Goal: Transaction & Acquisition: Obtain resource

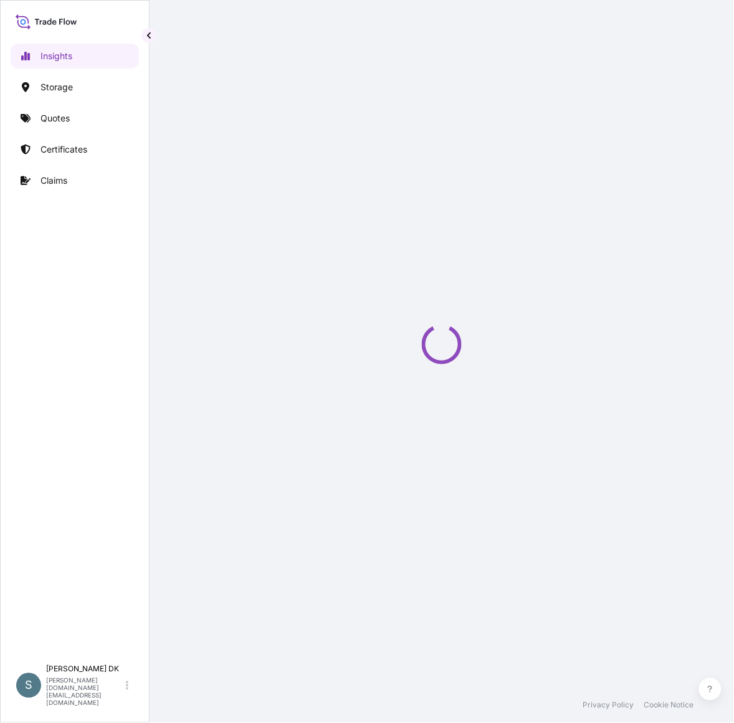
select select "2025"
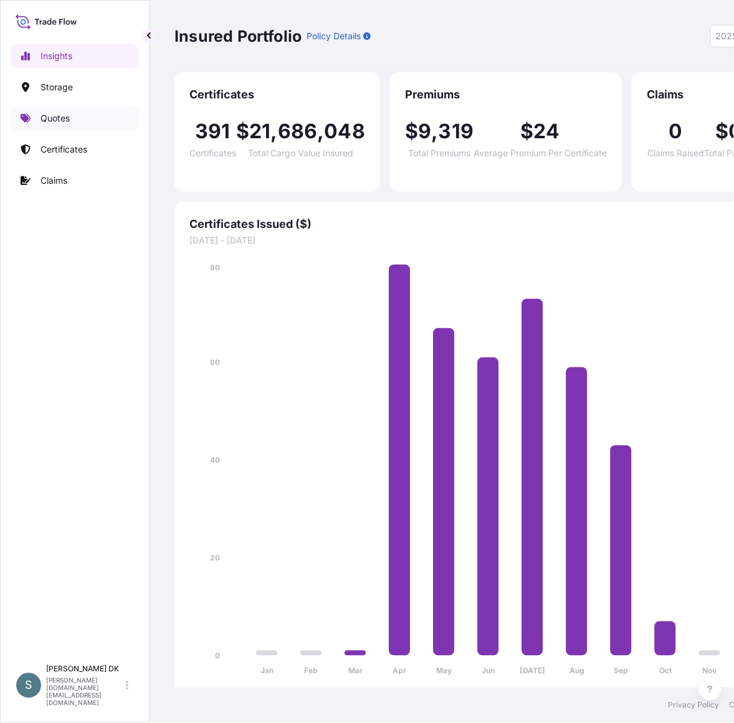
click at [72, 109] on link "Quotes" at bounding box center [75, 118] width 128 height 25
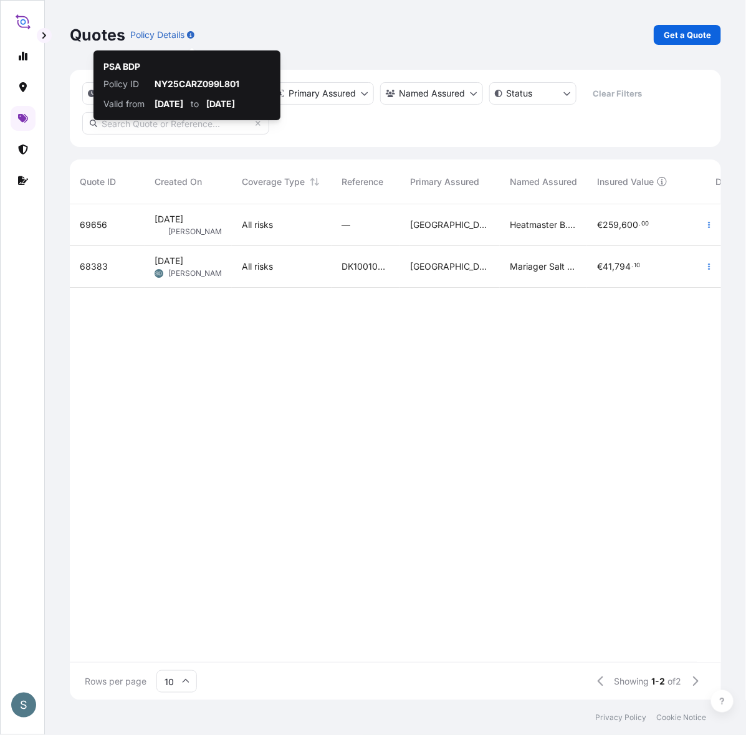
scroll to position [491, 640]
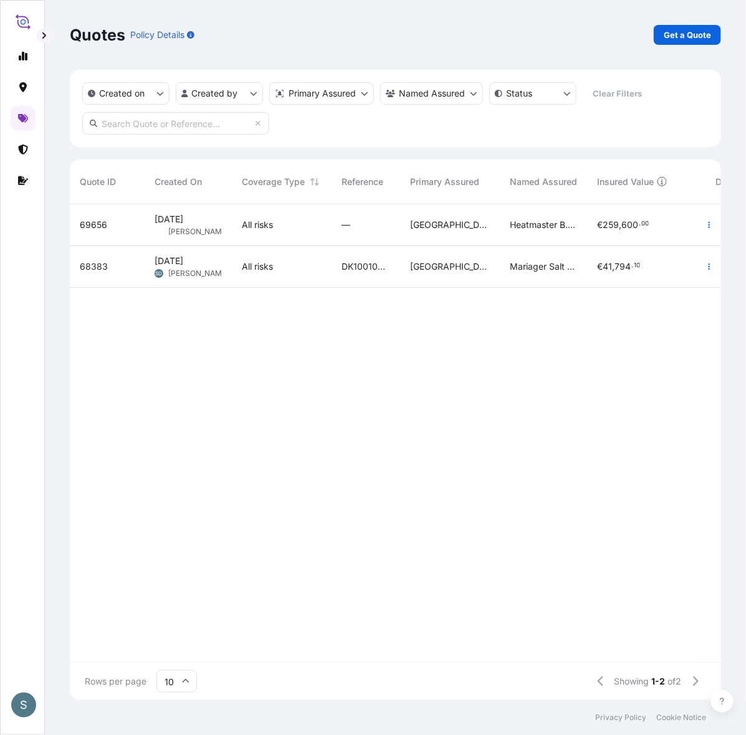
click at [680, 38] on p "Get a Quote" at bounding box center [686, 35] width 47 height 12
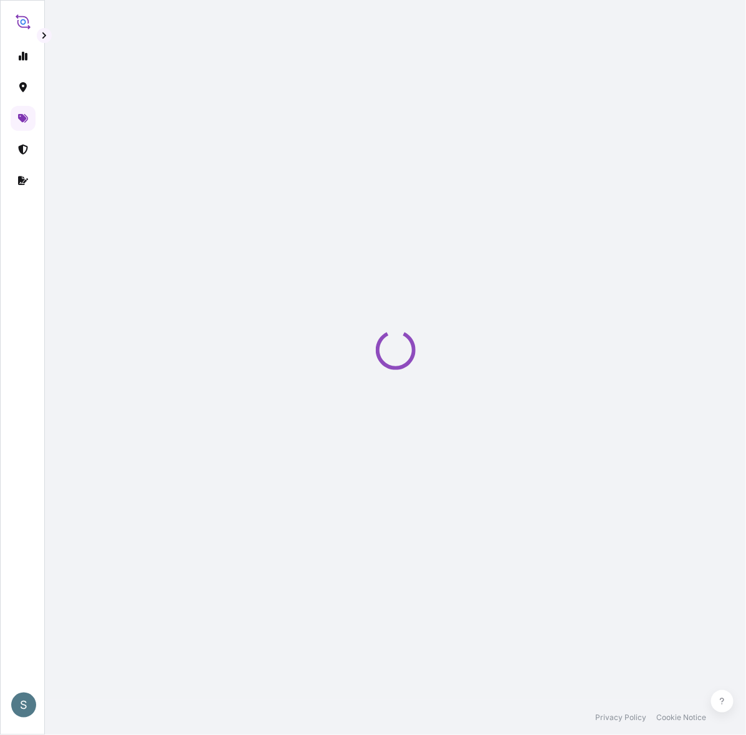
select select "Water"
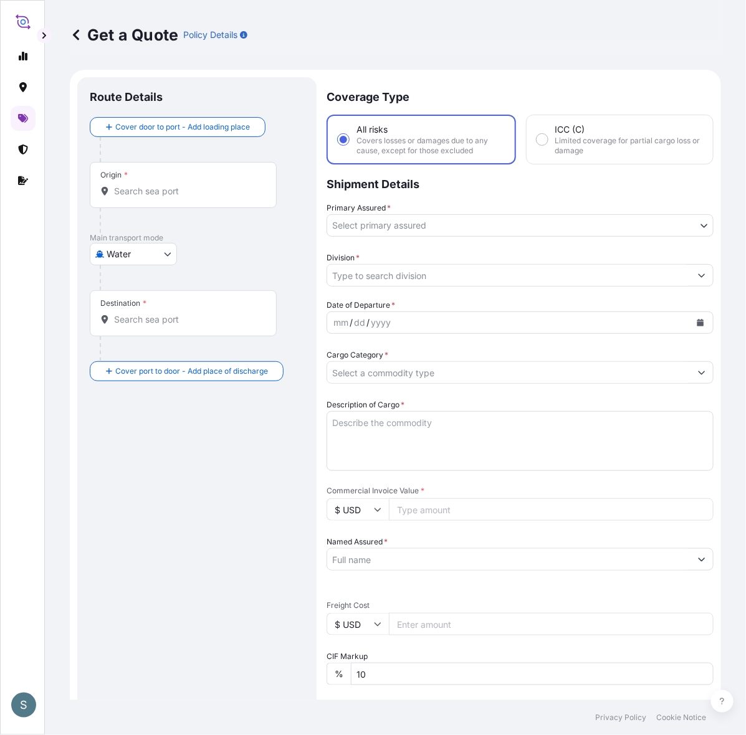
scroll to position [20, 0]
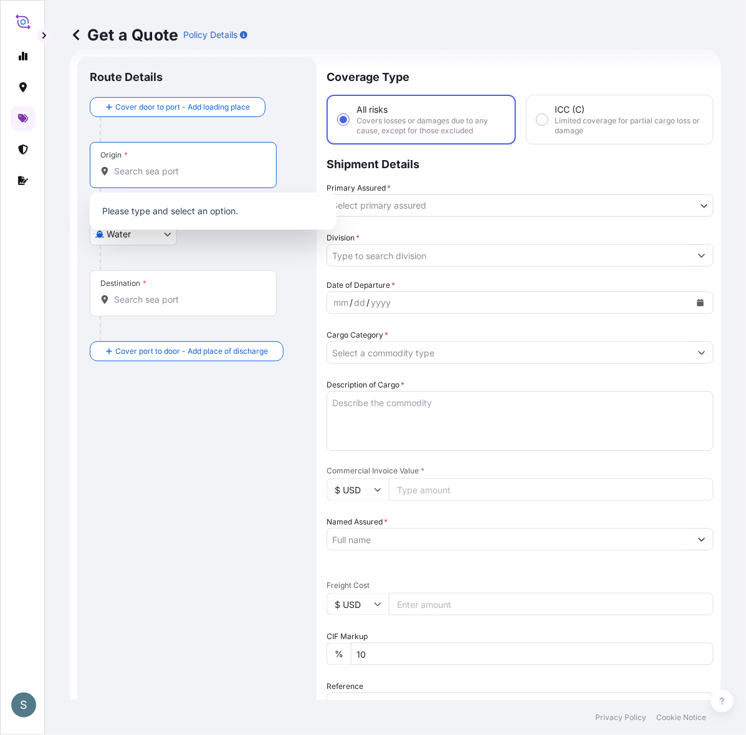
click at [137, 173] on input "Origin *" at bounding box center [187, 171] width 147 height 12
paste input "AARHUS, DENMARK"
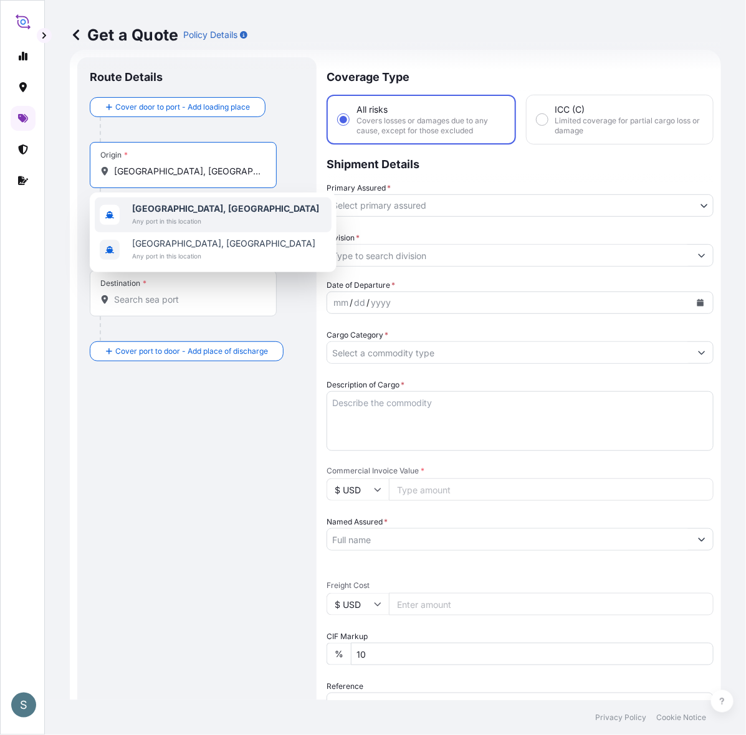
click at [178, 206] on b "Aarhus, Denmark" at bounding box center [225, 208] width 187 height 11
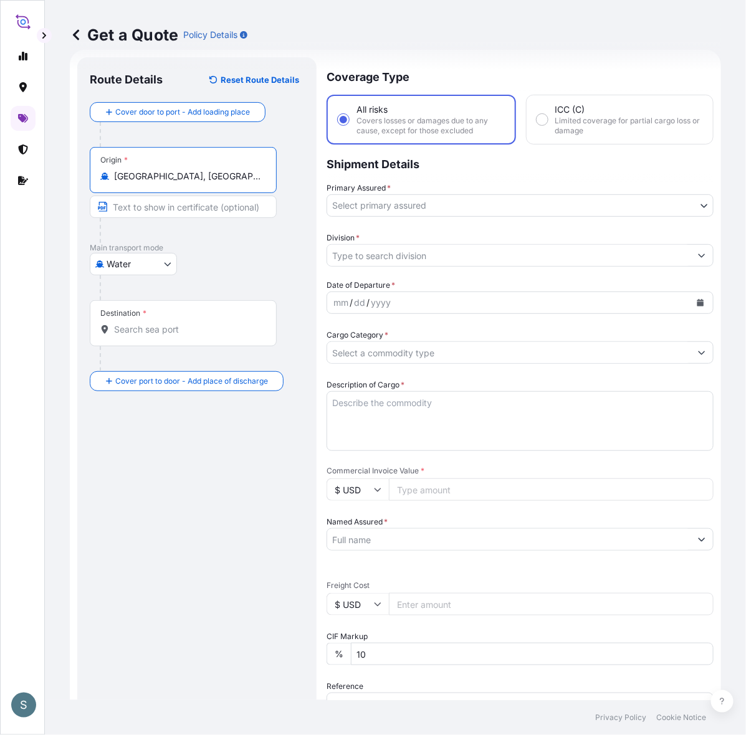
type input "Aarhus, Denmark"
click at [134, 331] on input "Destination *" at bounding box center [187, 329] width 147 height 12
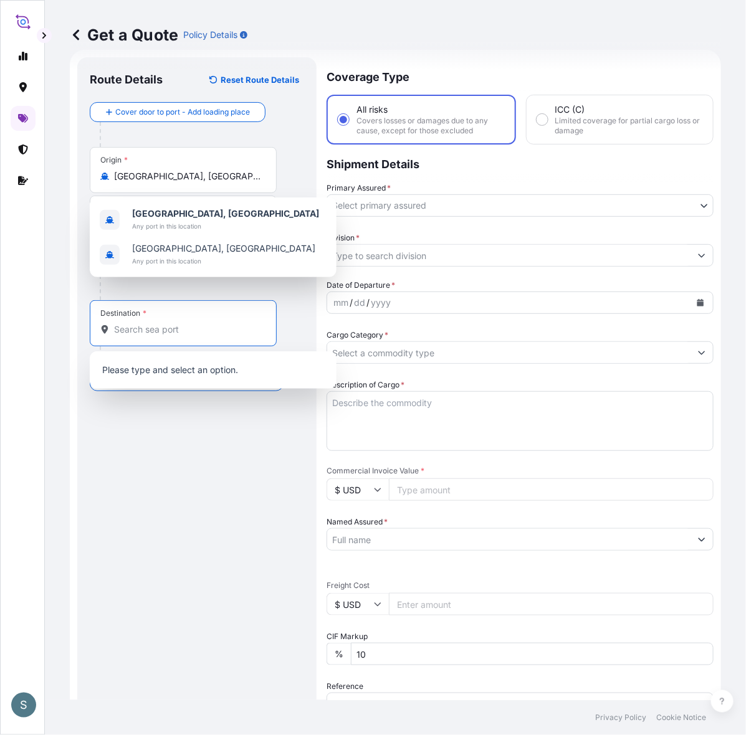
paste input "PIRAEUS, GREECE"
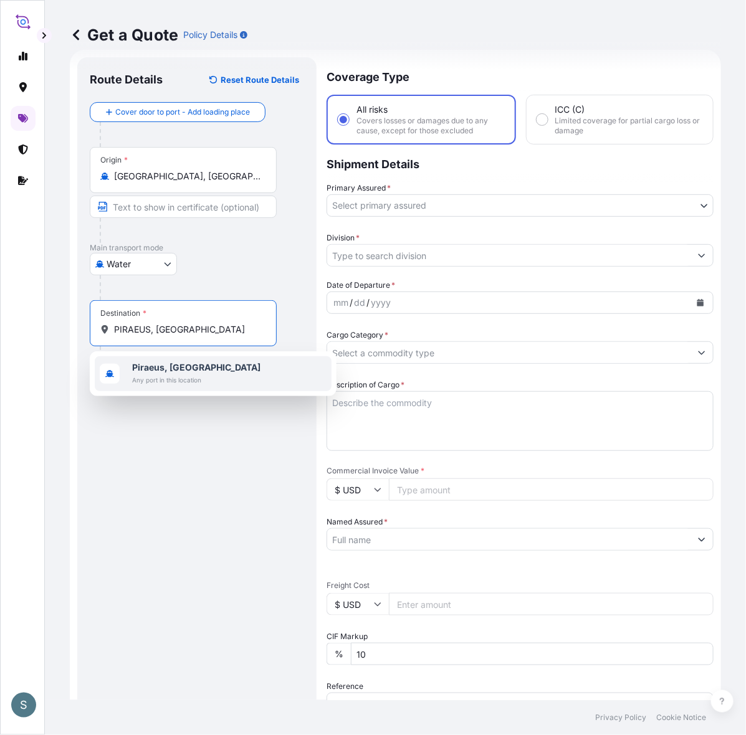
click at [169, 363] on b "Piraeus, Greece" at bounding box center [196, 367] width 128 height 11
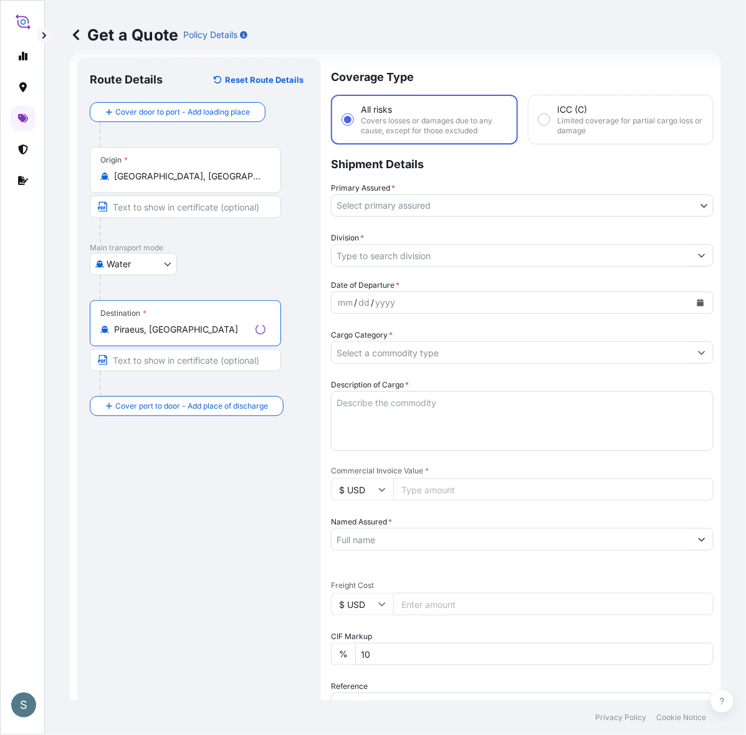
type input "Piraeus, Greece"
click at [169, 461] on div "Route Details Reset Route Details Cover door to port - Add loading place Place …" at bounding box center [199, 507] width 219 height 875
click at [360, 207] on body "2 options available. 0 options available. 1 option available. S Get a Quote Pol…" at bounding box center [373, 367] width 746 height 735
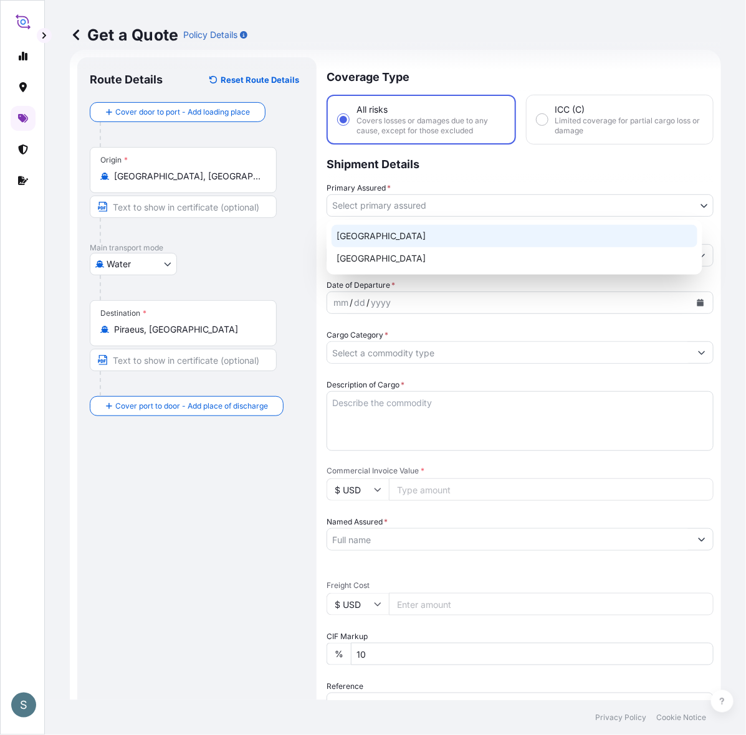
click at [375, 237] on div "Denmark" at bounding box center [514, 236] width 366 height 22
select select "31589"
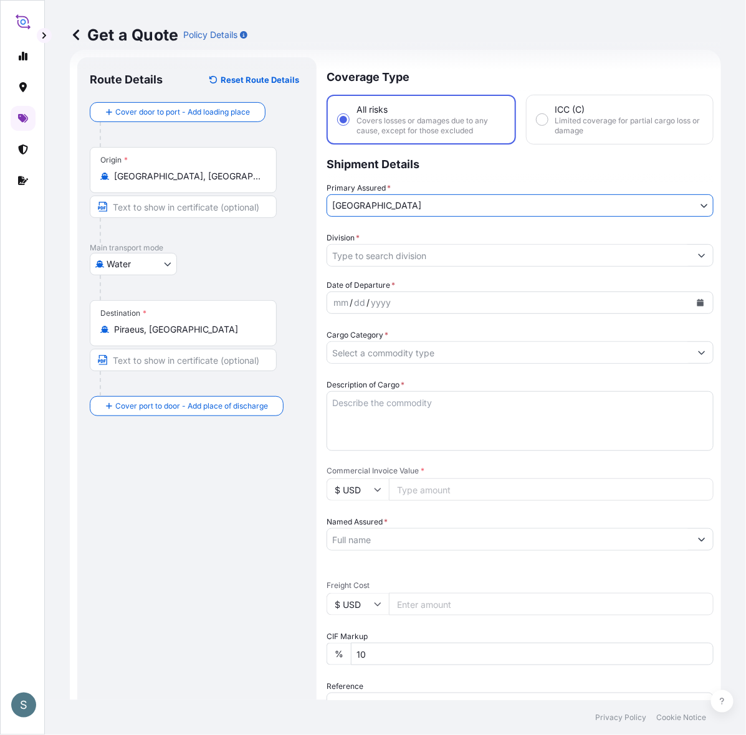
click at [375, 260] on input "Division *" at bounding box center [508, 255] width 363 height 22
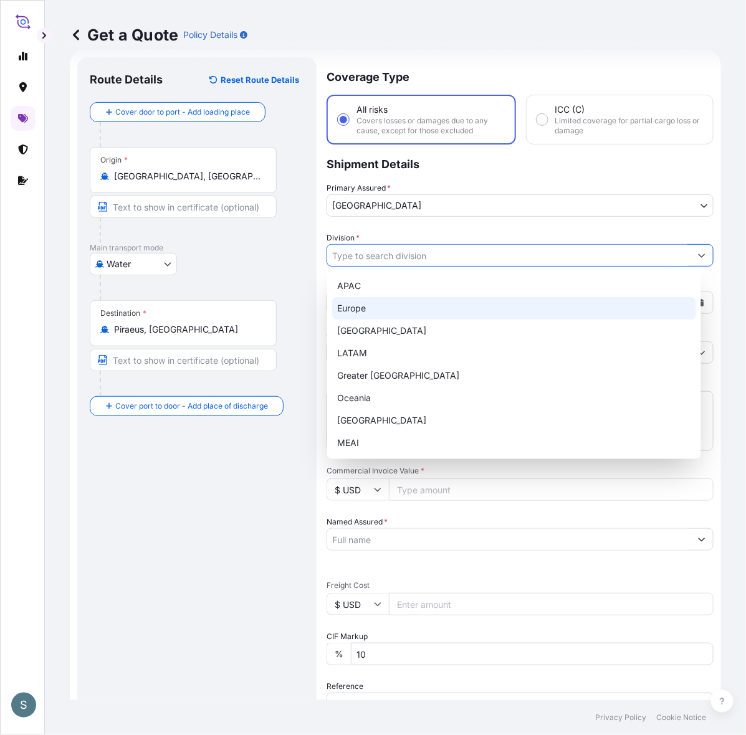
click at [371, 312] on div "Europe" at bounding box center [514, 308] width 364 height 22
type input "Europe"
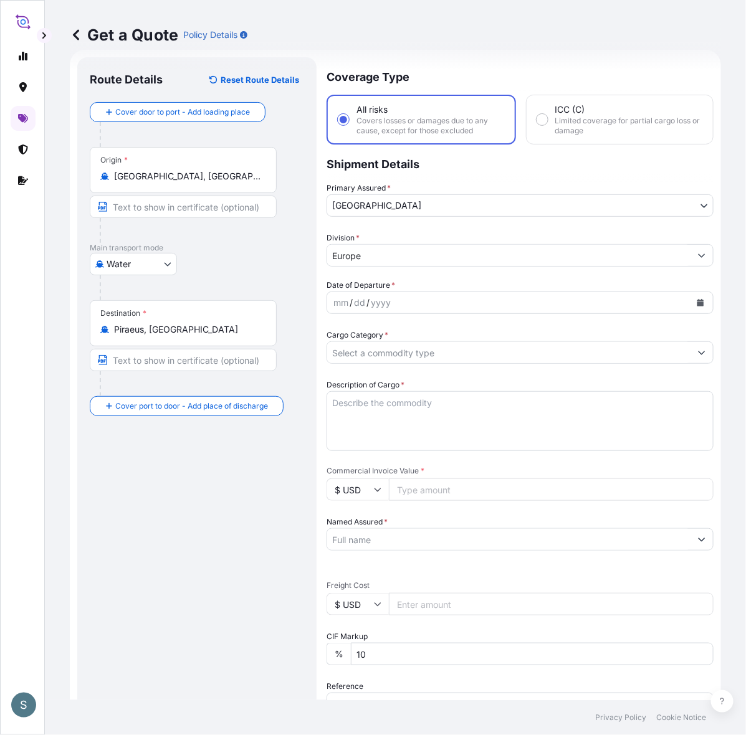
click at [308, 332] on div "Route Details Reset Route Details Cover door to port - Add loading place Place …" at bounding box center [196, 507] width 239 height 900
click at [399, 300] on div "mm / dd / yyyy" at bounding box center [508, 302] width 363 height 22
click at [697, 301] on icon "Calendar" at bounding box center [700, 302] width 7 height 7
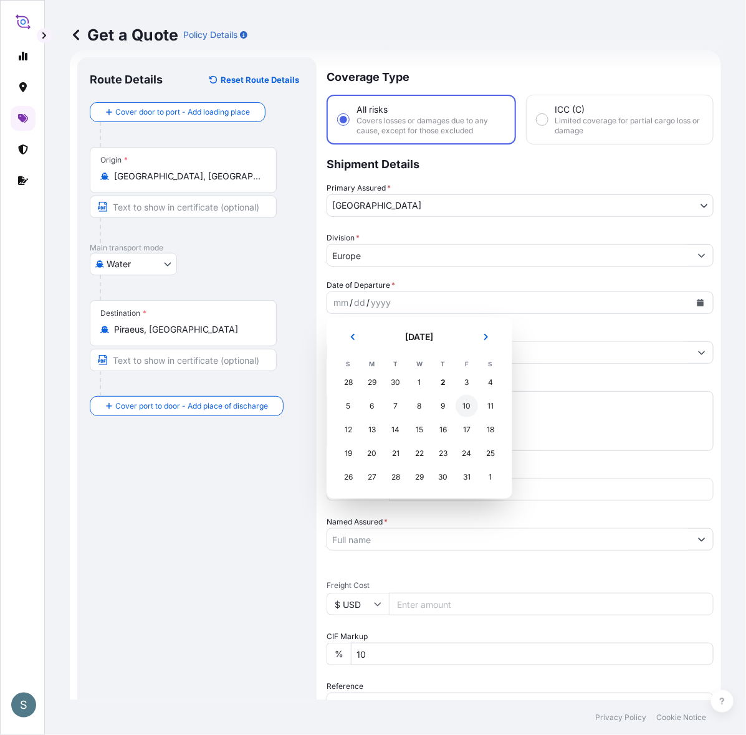
click at [476, 404] on div "10" at bounding box center [466, 406] width 22 height 22
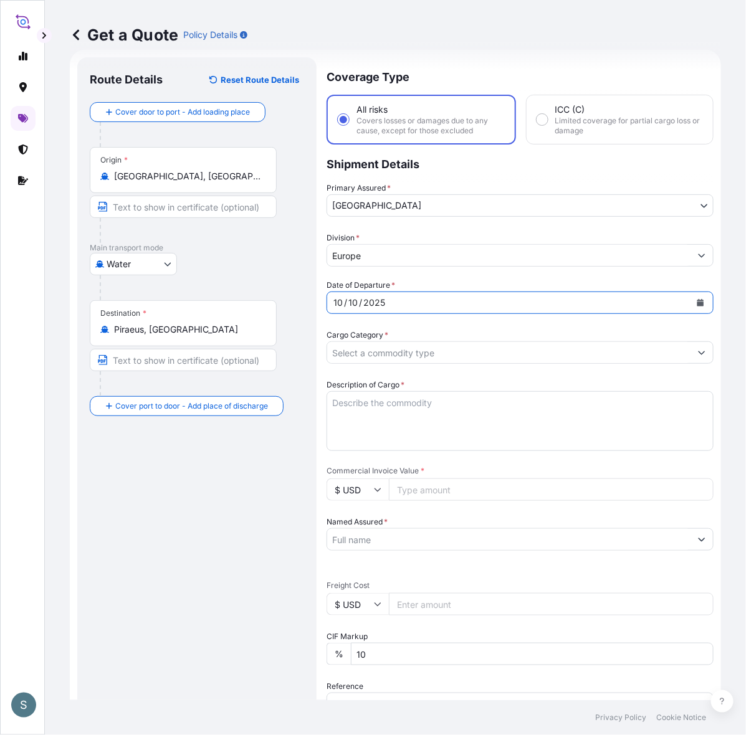
click at [201, 477] on div "Route Details Reset Route Details Cover door to port - Add loading place Place …" at bounding box center [197, 507] width 214 height 875
click at [278, 506] on div "Route Details Reset Route Details Cover door to port - Add loading place Place …" at bounding box center [197, 507] width 214 height 875
click at [367, 360] on input "Cargo Category *" at bounding box center [508, 352] width 363 height 22
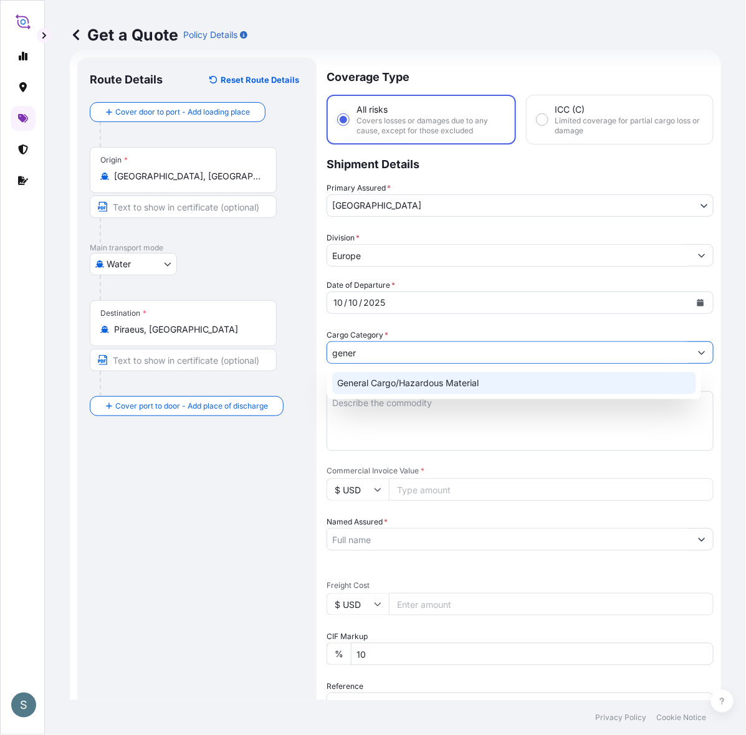
click at [368, 372] on div "General Cargo/Hazardous Material" at bounding box center [514, 383] width 364 height 22
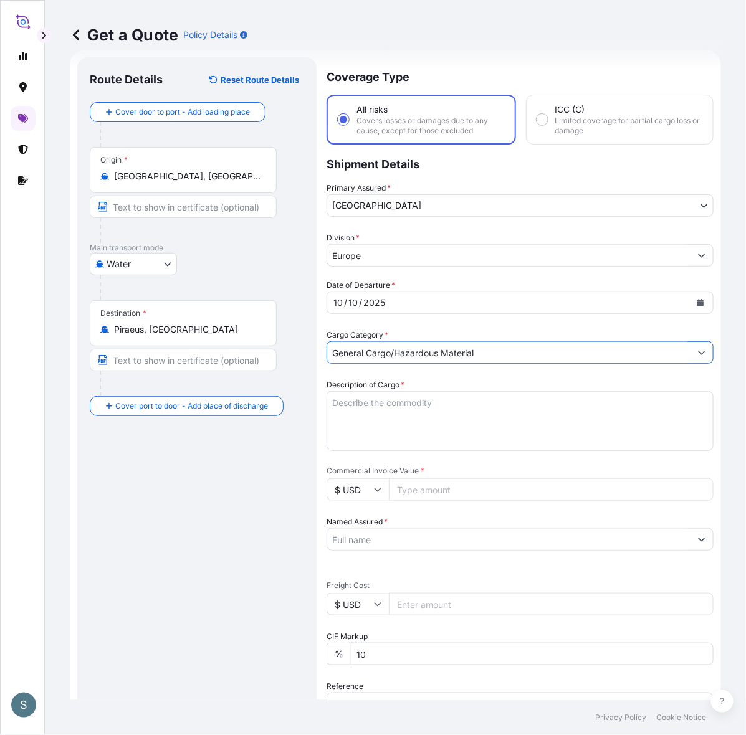
type input "General Cargo/Hazardous Material"
click at [181, 533] on div "Route Details Reset Route Details Cover door to port - Add loading place Place …" at bounding box center [197, 507] width 214 height 875
click at [362, 406] on textarea "Description of Cargo *" at bounding box center [519, 421] width 387 height 60
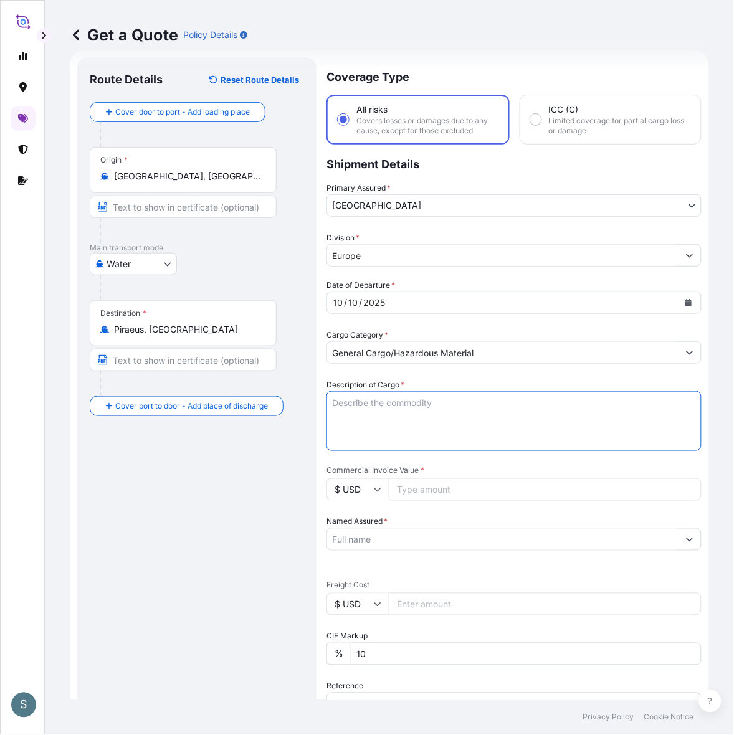
click at [414, 541] on input "Named Assured *" at bounding box center [502, 539] width 351 height 22
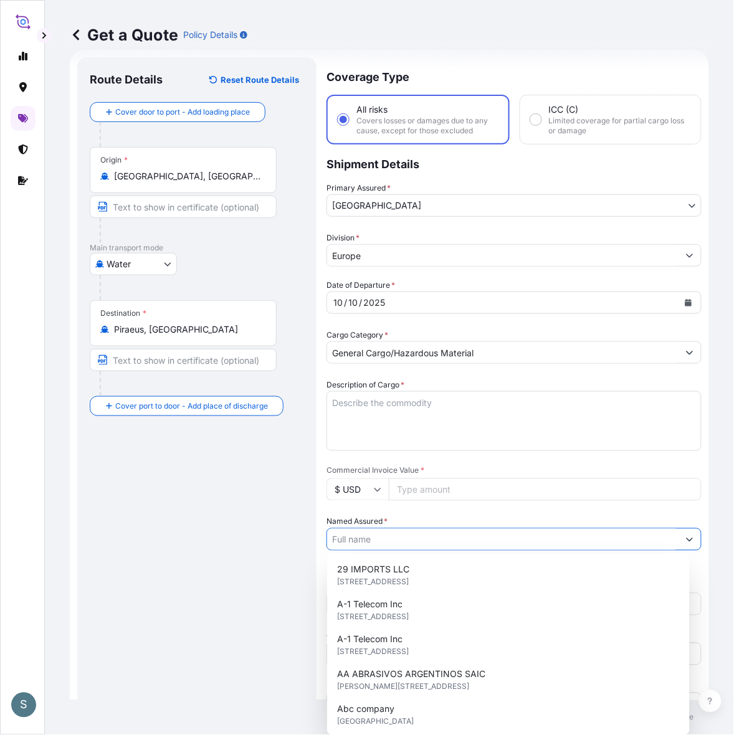
click at [416, 546] on input "Named Assured *" at bounding box center [502, 539] width 351 height 22
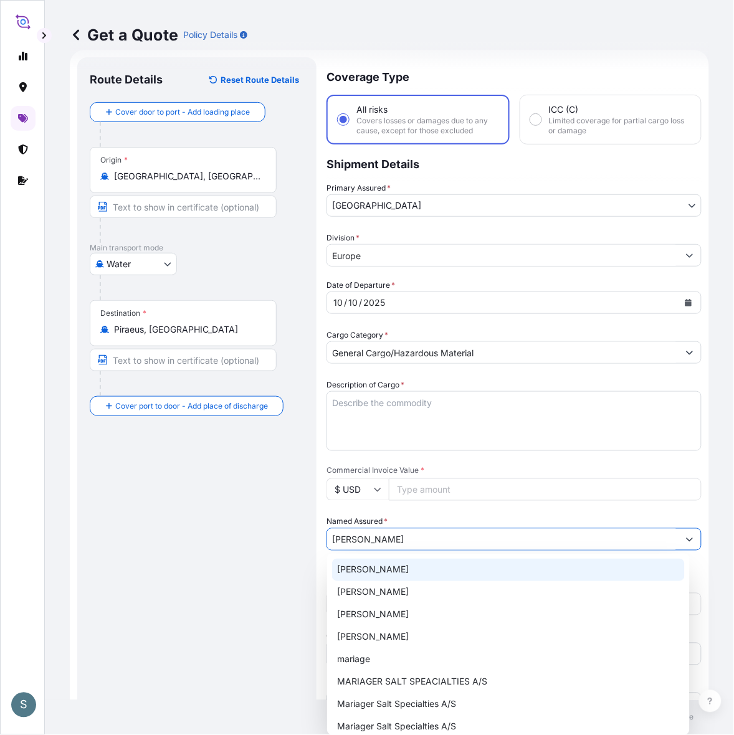
click at [394, 539] on input "maria" at bounding box center [502, 539] width 351 height 22
paste input "Mariager Salt Specialties A/S"
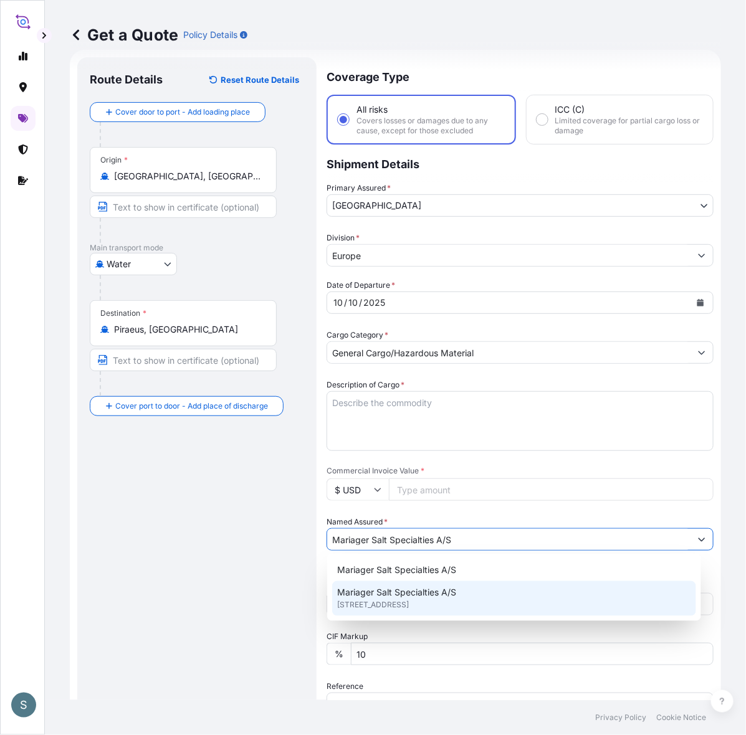
click at [394, 612] on div "Mariager Salt Specialties A/S Hadsundvej 17, 9550, Mariager, DENMARK" at bounding box center [514, 598] width 364 height 35
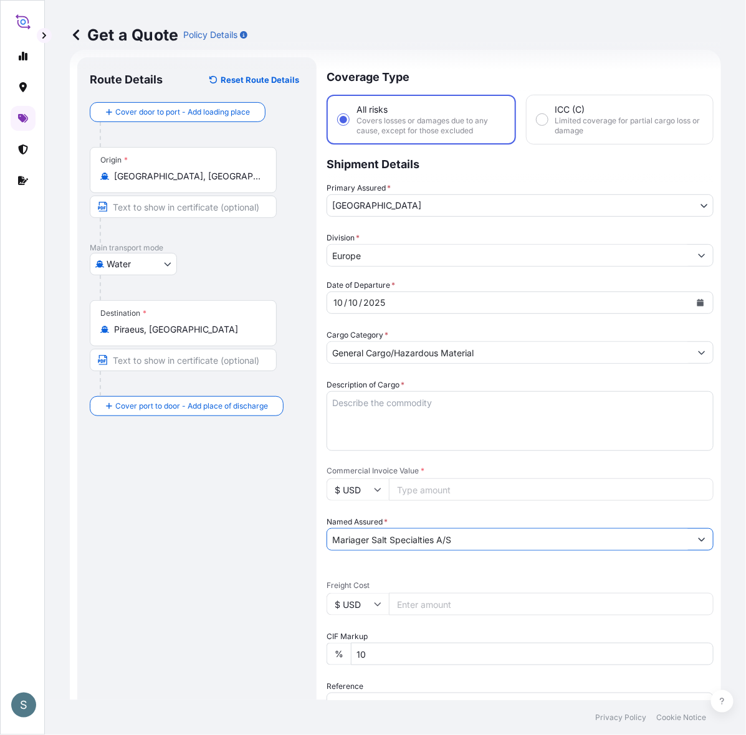
type input "Mariager Salt Specialties A/S"
click at [206, 593] on div "Route Details Reset Route Details Cover door to port - Add loading place Place …" at bounding box center [197, 507] width 214 height 875
click at [366, 486] on input "$ USD" at bounding box center [357, 489] width 62 height 22
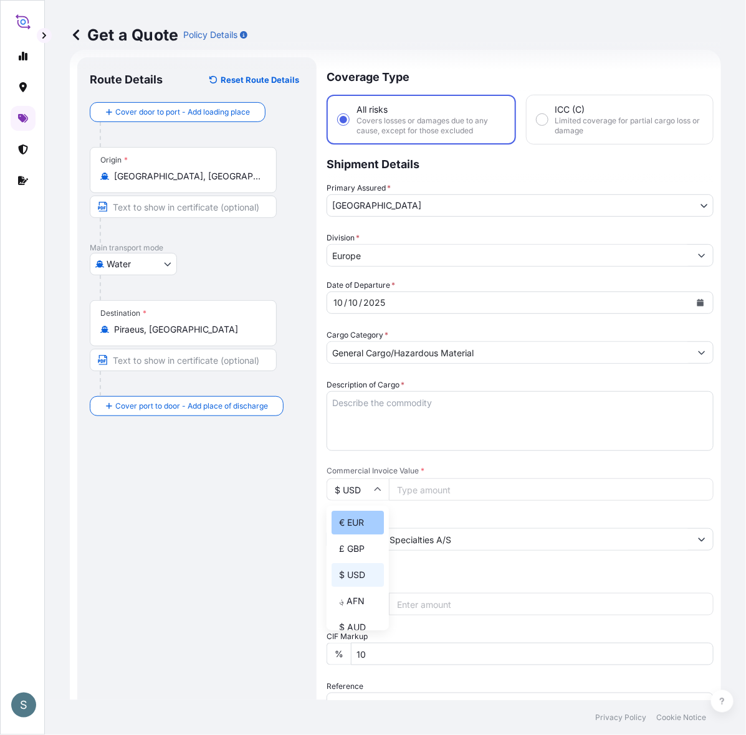
click at [359, 521] on div "€ EUR" at bounding box center [357, 523] width 52 height 24
type input "€ EUR"
click at [360, 604] on input "$ USD" at bounding box center [357, 604] width 62 height 22
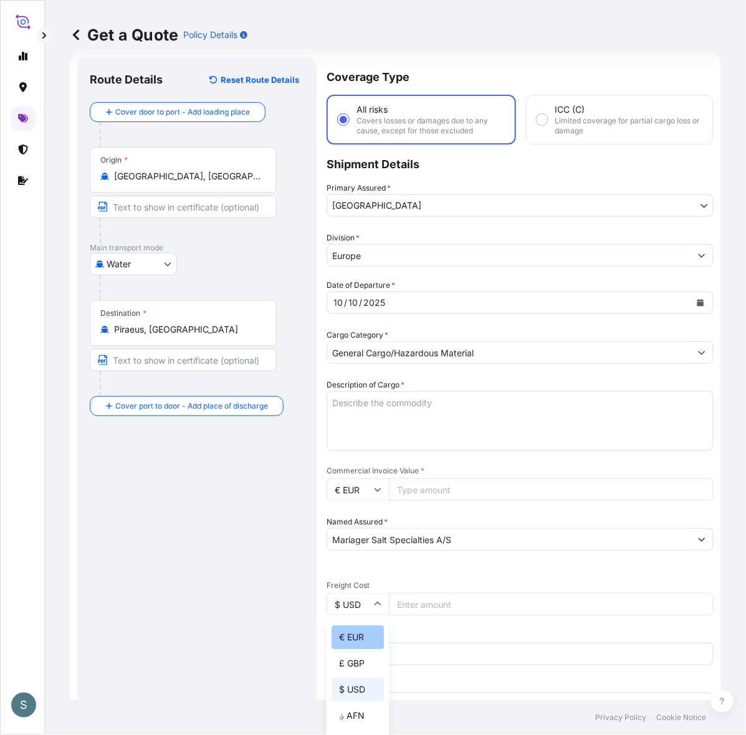
click at [360, 630] on div "€ EUR" at bounding box center [357, 637] width 52 height 24
type input "€ EUR"
click at [291, 584] on div "Route Details Reset Route Details Cover door to port - Add loading place Place …" at bounding box center [197, 507] width 214 height 875
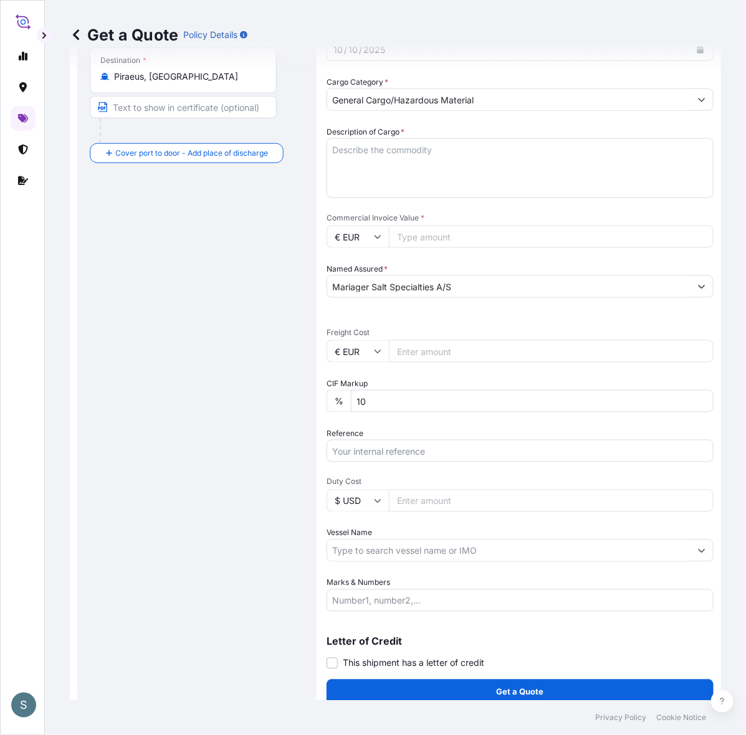
scroll to position [279, 0]
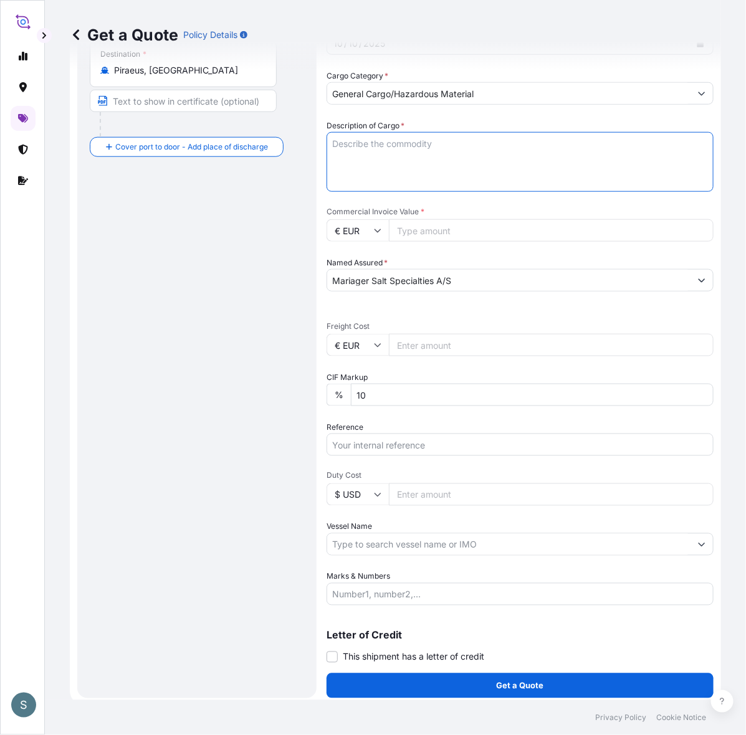
click at [378, 151] on textarea "Description of Cargo *" at bounding box center [519, 162] width 387 height 60
paste textarea "SANAL P, SODIUM CHLORIDE, PHARMACEUTICAL QUALITY"
click at [328, 154] on textarea "SANAL P, SODIUM CHLORIDE, PHARMACEUTICAL QUALITY" at bounding box center [519, 162] width 387 height 60
type textarea "SANAL P, SODIUM CHLORIDE, PHARMACEUTICAL QUALITY"
click at [251, 246] on div "Route Details Reset Route Details Cover door to port - Add loading place Place …" at bounding box center [197, 248] width 214 height 875
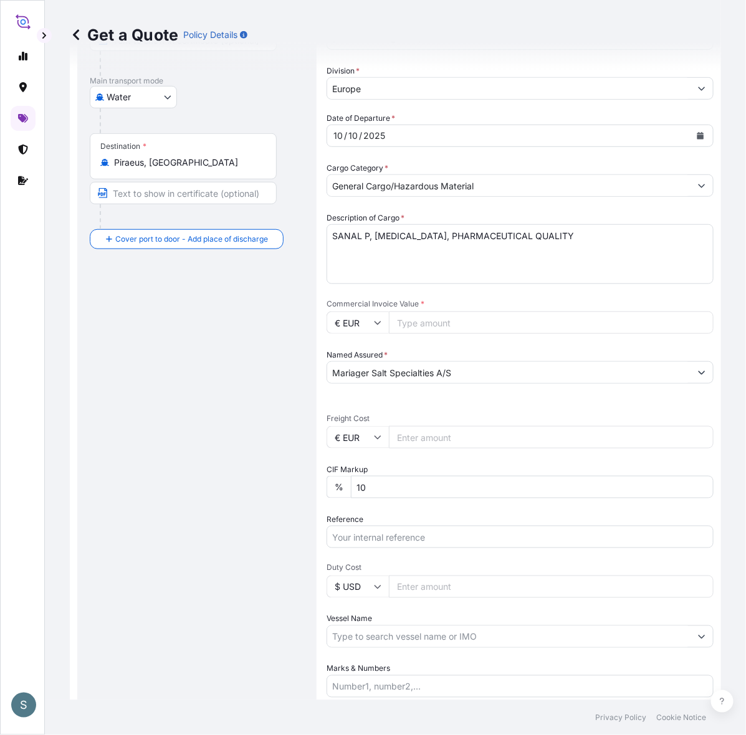
scroll to position [150, 0]
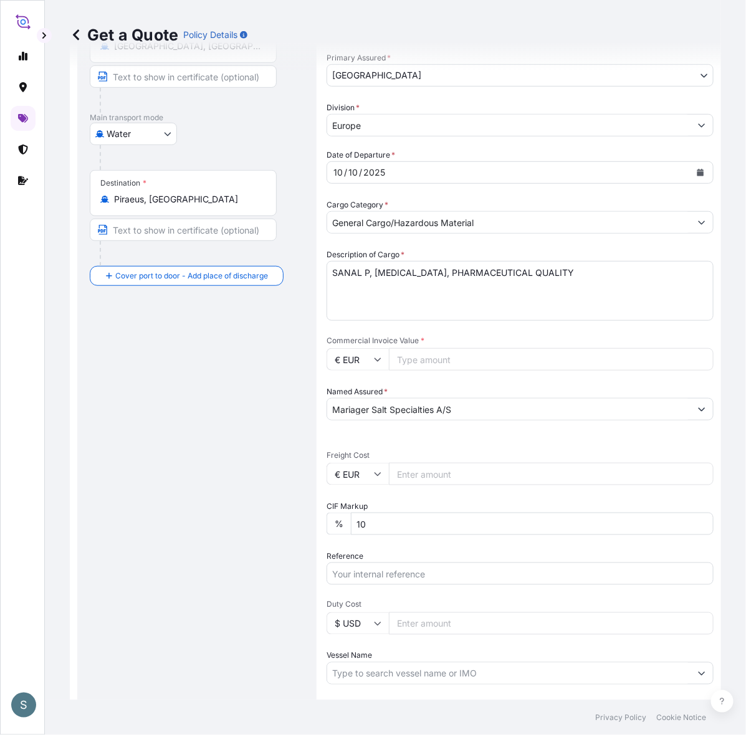
click at [419, 362] on input "Commercial Invoice Value *" at bounding box center [551, 359] width 324 height 22
paste input "7056.00"
type input "7056.00"
click at [287, 400] on div "Route Details Reset Route Details Cover door to port - Add loading place Place …" at bounding box center [197, 377] width 214 height 875
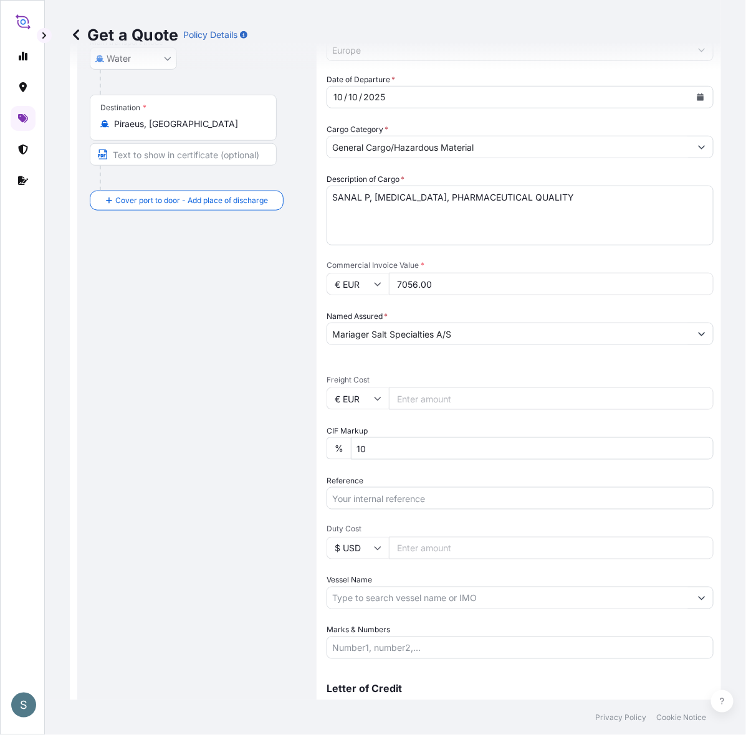
scroll to position [283, 0]
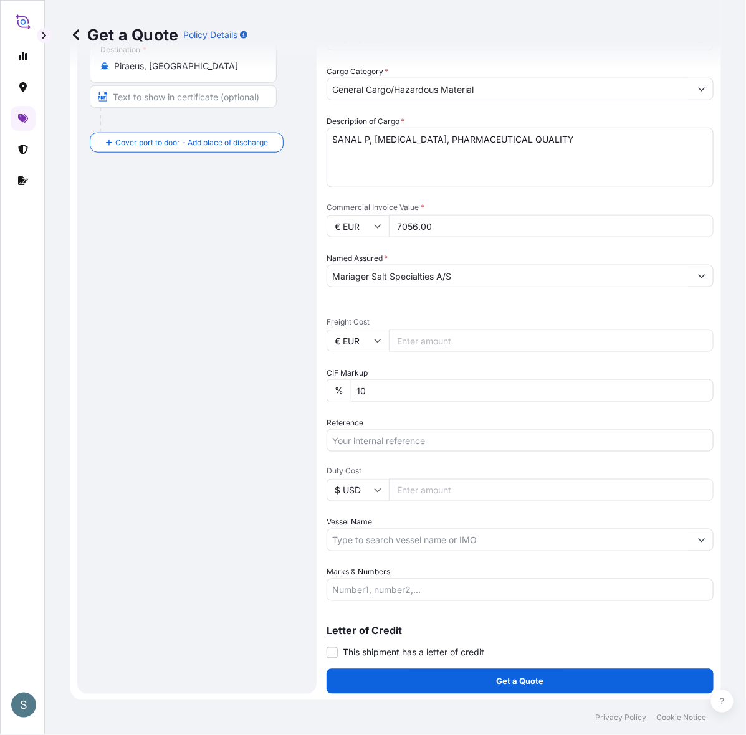
click at [450, 589] on input "Marks & Numbers" at bounding box center [519, 590] width 387 height 22
paste input "TBN DK"
type input "TBN DK"
click at [386, 593] on input "TBN DK" at bounding box center [519, 590] width 387 height 22
drag, startPoint x: 386, startPoint y: 593, endPoint x: 278, endPoint y: 584, distance: 108.8
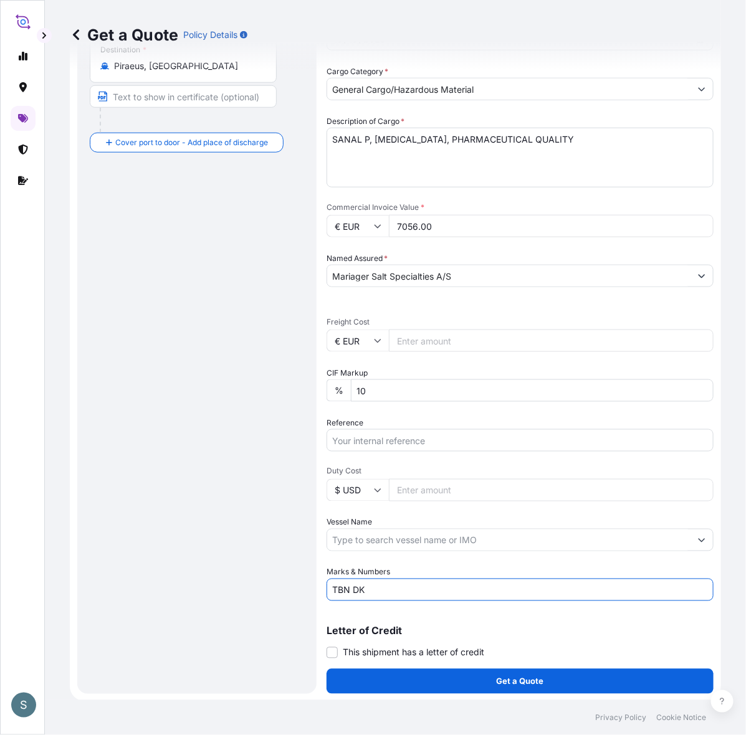
click at [278, 584] on form "Route Details Reset Route Details Cover door to port - Add loading place Place …" at bounding box center [395, 243] width 651 height 915
click at [260, 586] on div "Route Details Reset Route Details Cover door to port - Add loading place Place …" at bounding box center [197, 243] width 214 height 875
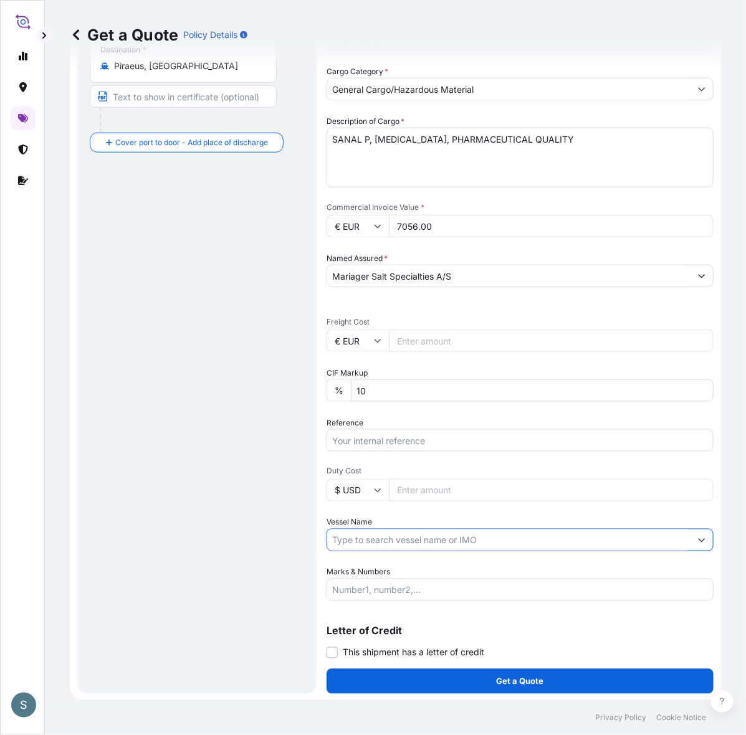
click at [416, 539] on input "Vessel Name" at bounding box center [508, 540] width 363 height 22
paste input "TBN DK"
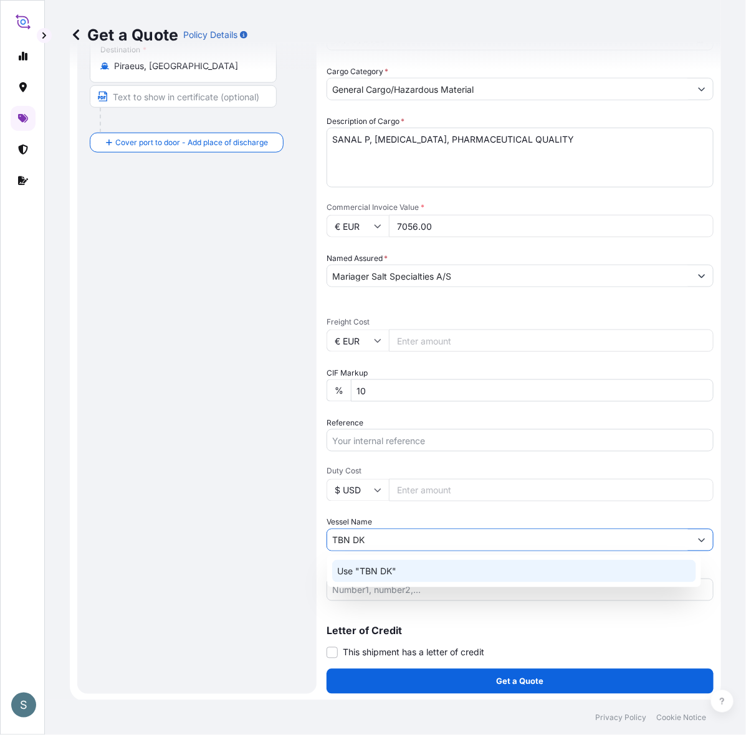
click at [400, 567] on div "Use "TBN DK"" at bounding box center [514, 571] width 364 height 22
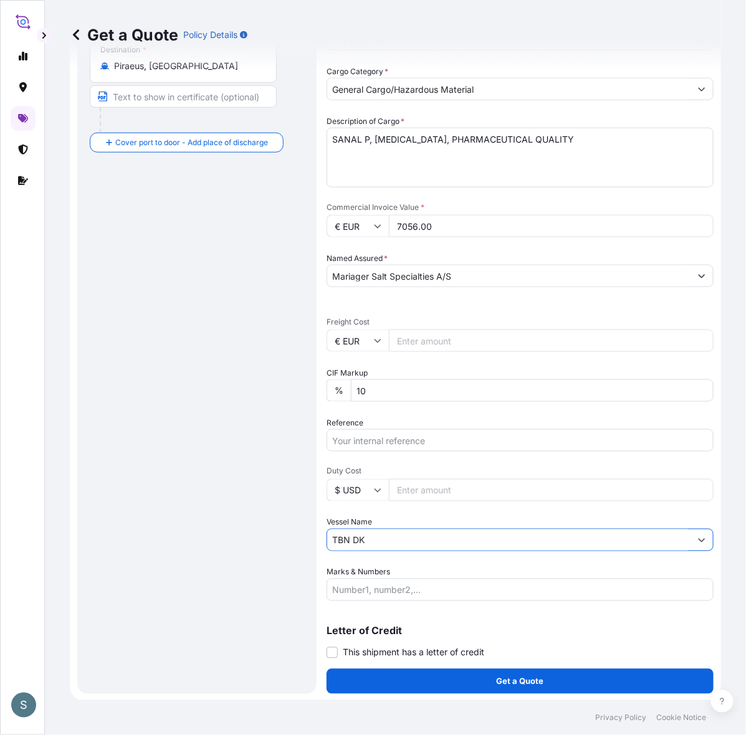
type input "TBN DK"
click at [254, 564] on div "Route Details Reset Route Details Cover door to port - Add loading place Place …" at bounding box center [197, 243] width 214 height 875
click at [364, 445] on input "Reference" at bounding box center [519, 440] width 387 height 22
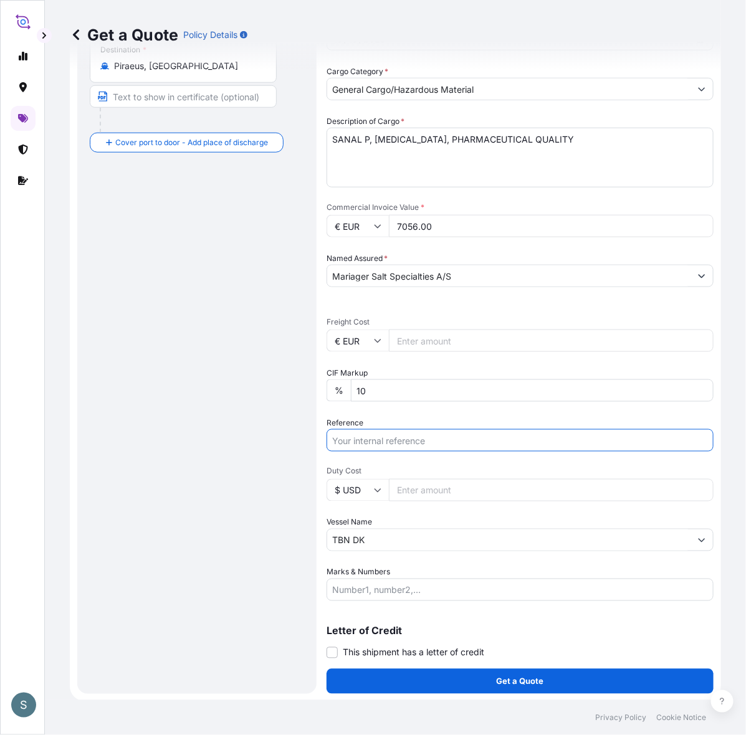
paste input "DK1001021072 2517550"
click at [402, 439] on input "DK1001021072 2517550" at bounding box center [519, 440] width 387 height 22
type input "DK1001021072 - 2517550"
click at [285, 518] on div "Route Details Reset Route Details Cover door to port - Add loading place Place …" at bounding box center [197, 243] width 214 height 875
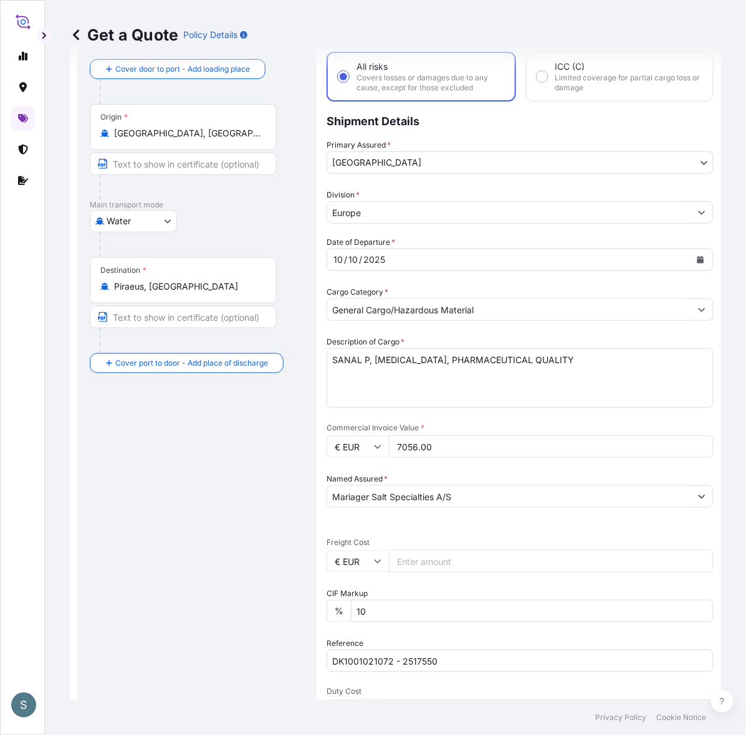
scroll to position [0, 0]
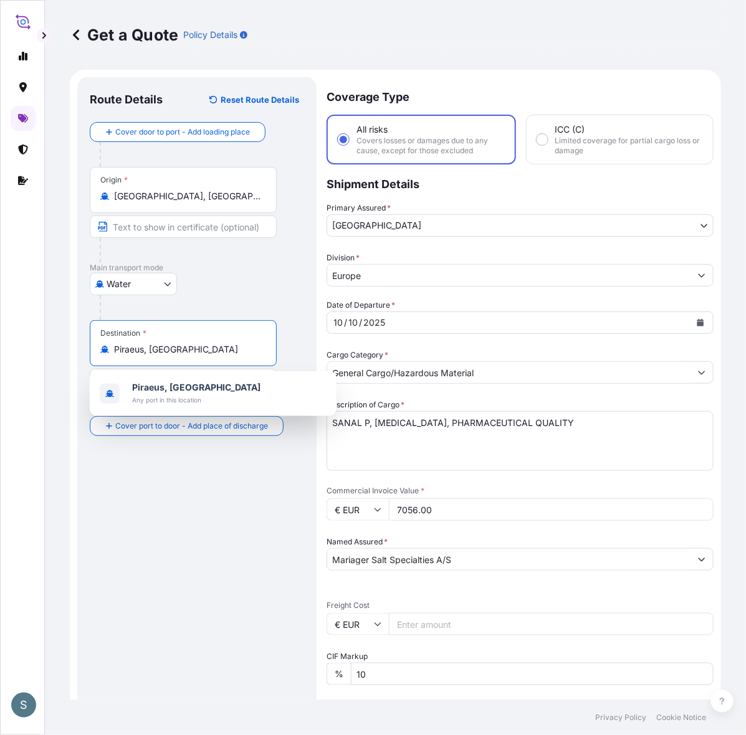
drag, startPoint x: 207, startPoint y: 351, endPoint x: 102, endPoint y: 346, distance: 106.0
click at [102, 346] on div "Piraeus, Greece" at bounding box center [183, 349] width 166 height 12
paste input "HAIPHONG, VIETNAM"
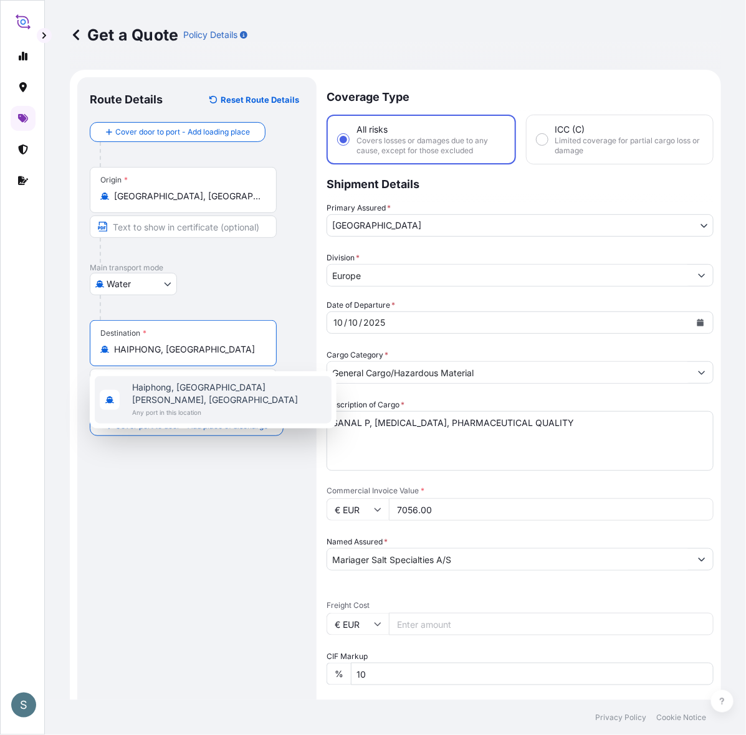
click at [181, 387] on span "Haiphong, Hai Phong, Vietnam" at bounding box center [229, 393] width 194 height 25
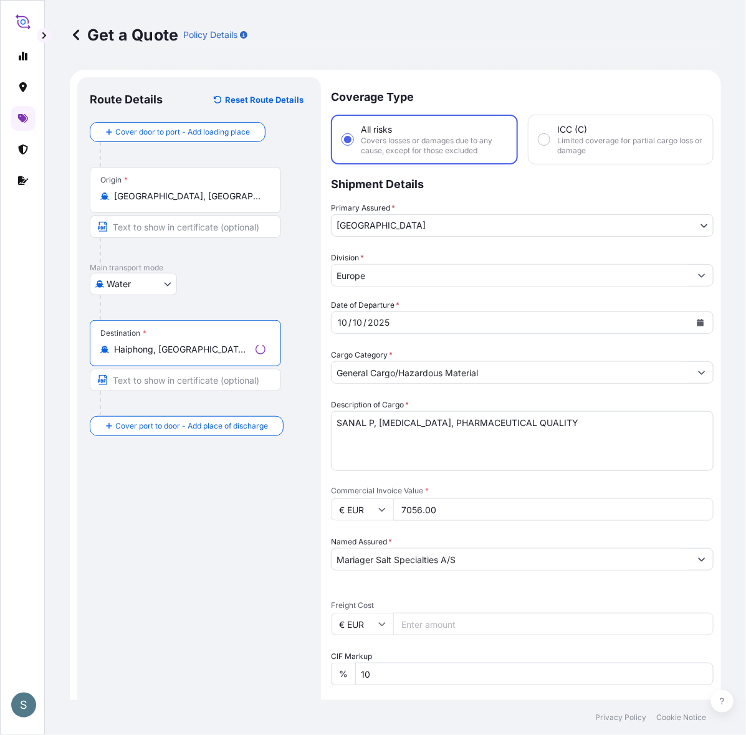
click at [178, 486] on div "Route Details Reset Route Details Cover door to port - Add loading place Place …" at bounding box center [199, 527] width 219 height 875
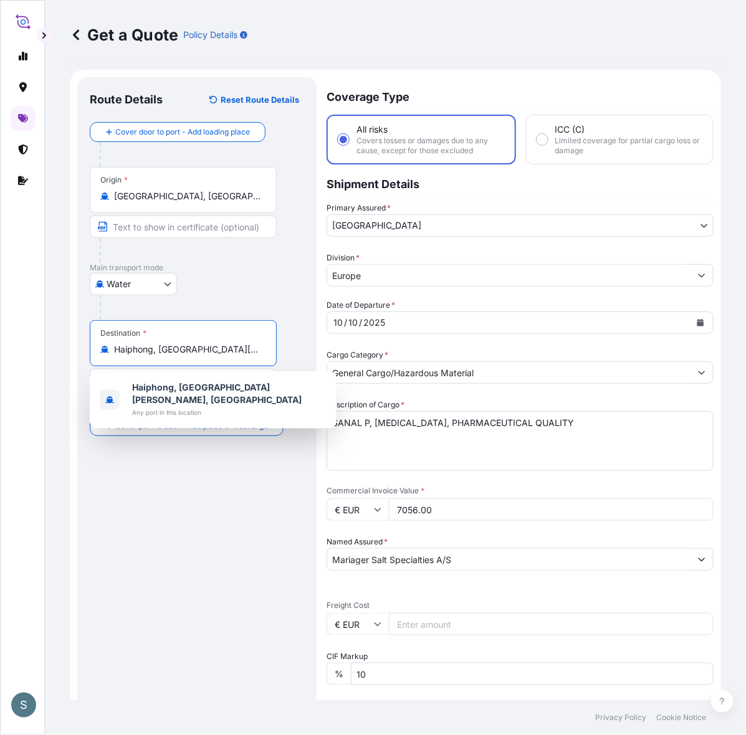
drag, startPoint x: 244, startPoint y: 349, endPoint x: 154, endPoint y: 350, distance: 89.7
click at [154, 350] on input "Haiphong, Hai Phong, Vietnam" at bounding box center [187, 349] width 147 height 12
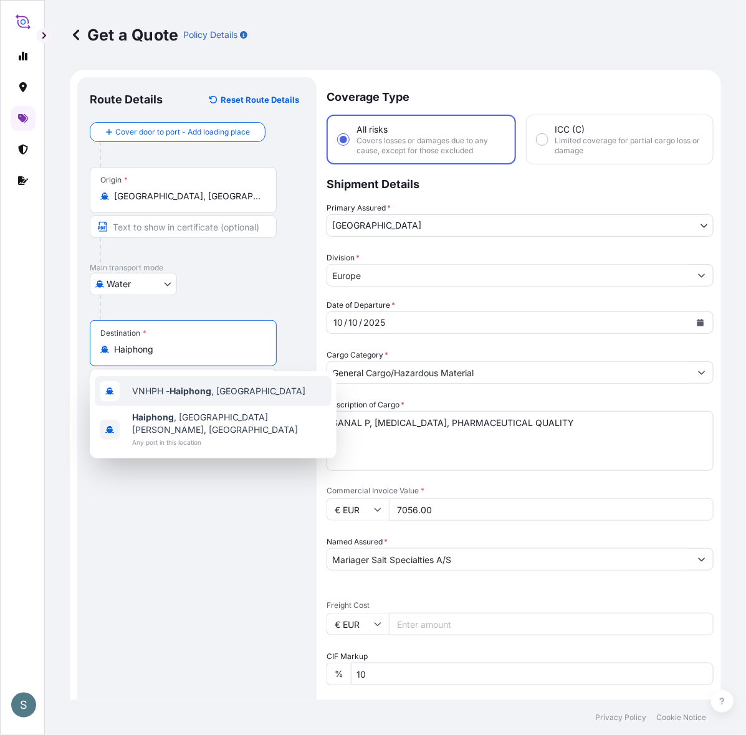
click at [179, 399] on div "VNHPH - Haiphong , Vietnam" at bounding box center [213, 391] width 237 height 30
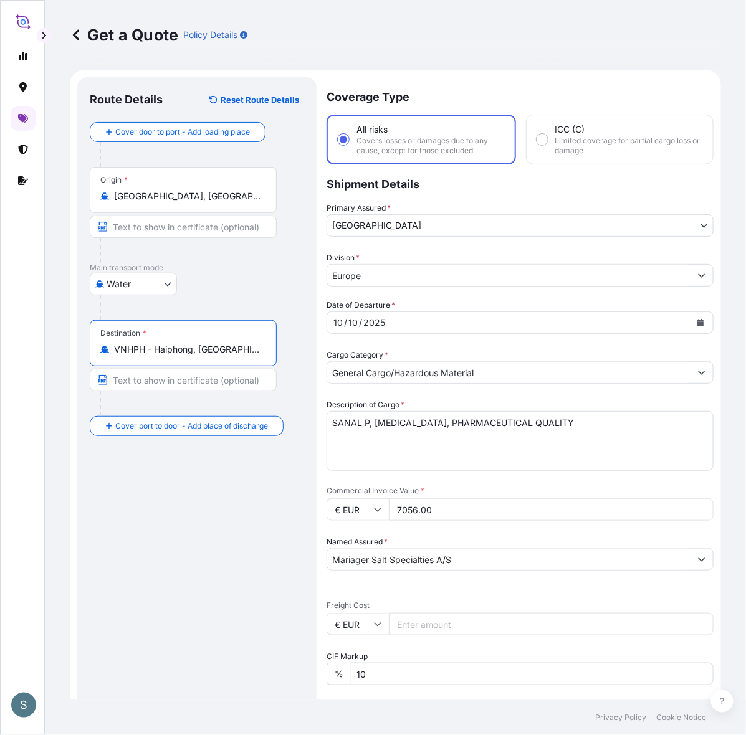
type input "VNHPH - Haiphong, Vietnam"
click at [196, 506] on div "Route Details Reset Route Details Cover door to port - Add loading place Place …" at bounding box center [197, 527] width 214 height 875
click at [696, 319] on icon "Calendar" at bounding box center [699, 322] width 7 height 7
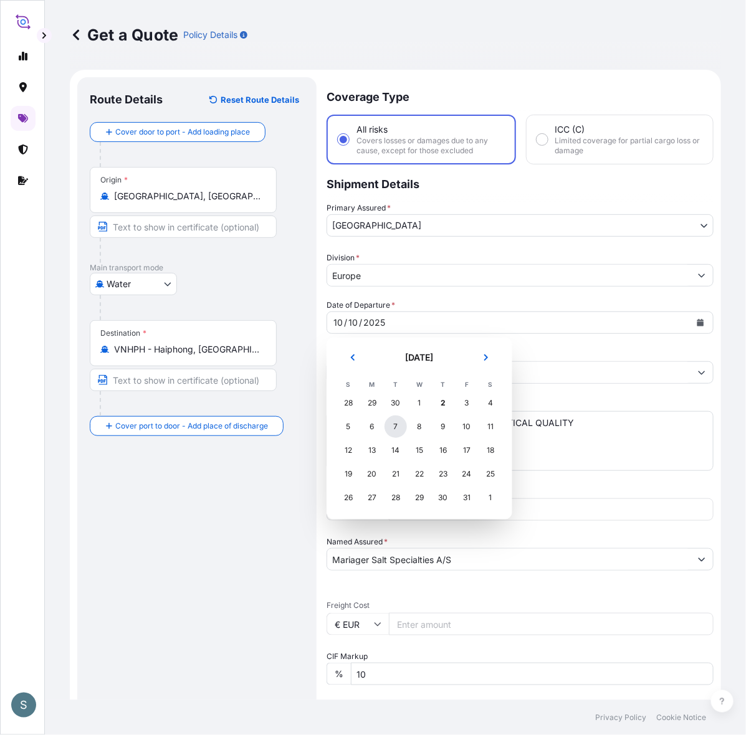
click at [399, 425] on div "7" at bounding box center [395, 426] width 22 height 22
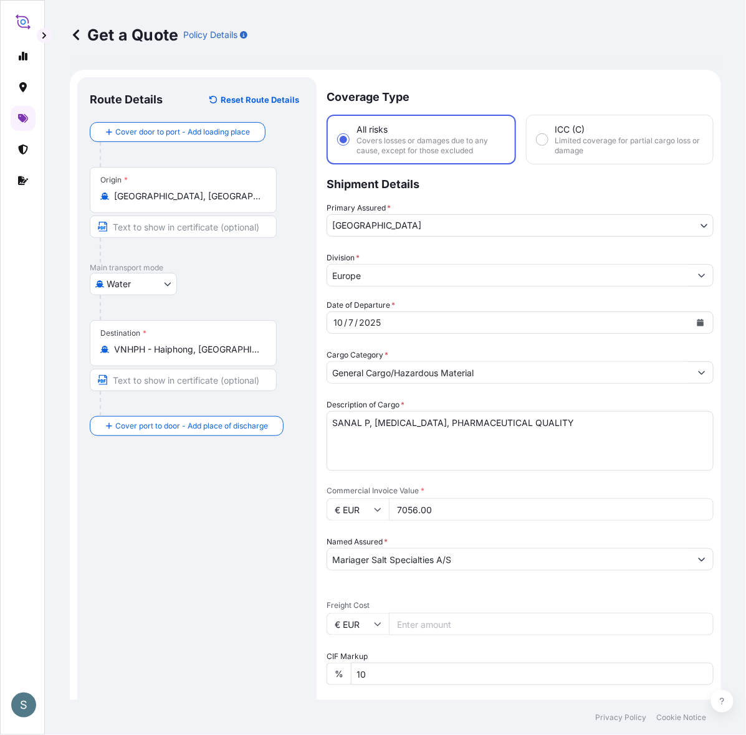
click at [260, 472] on div "Route Details Reset Route Details Cover door to port - Add loading place Place …" at bounding box center [197, 527] width 214 height 875
drag, startPoint x: 332, startPoint y: 422, endPoint x: 620, endPoint y: 421, distance: 287.8
click at [620, 421] on textarea "SANAL P, SODIUM CHLORIDE, PHARMACEUTICAL QUALITY" at bounding box center [519, 441] width 387 height 60
paste textarea "PHARMACEUTICAL QUALITY"
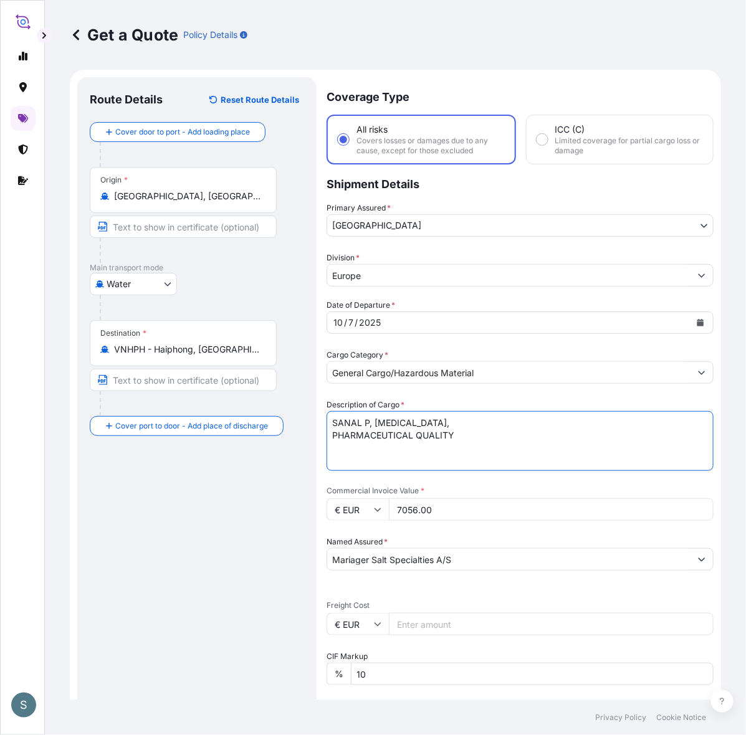
click at [334, 433] on textarea "SANAL P, SODIUM CHLORIDE, PHARMACEUTICAL QUALITY" at bounding box center [519, 441] width 387 height 60
type textarea "SANAL P, SODIUM CHLORIDE, PHARMACEUTICAL QUALITY"
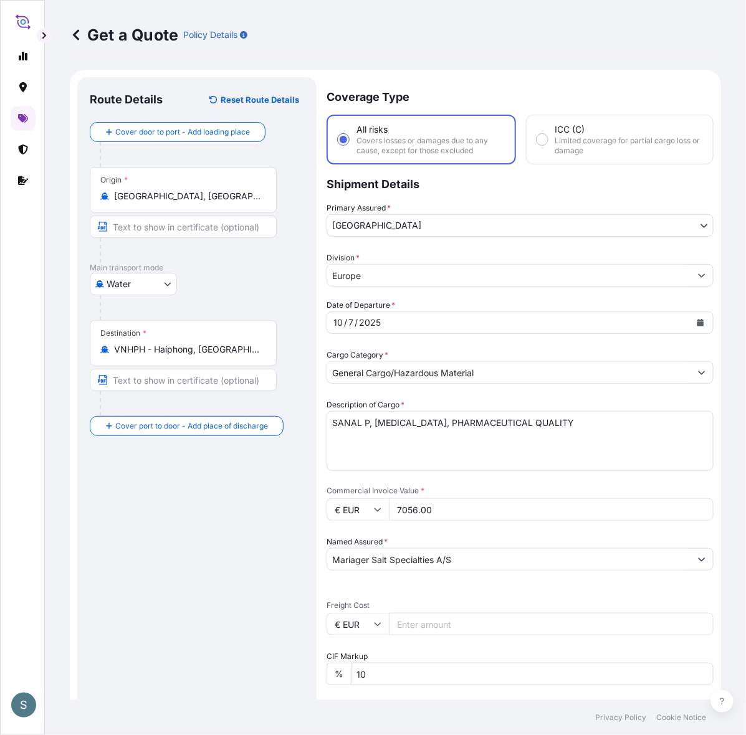
click at [271, 477] on div "Route Details Reset Route Details Cover door to port - Add loading place Place …" at bounding box center [197, 527] width 214 height 875
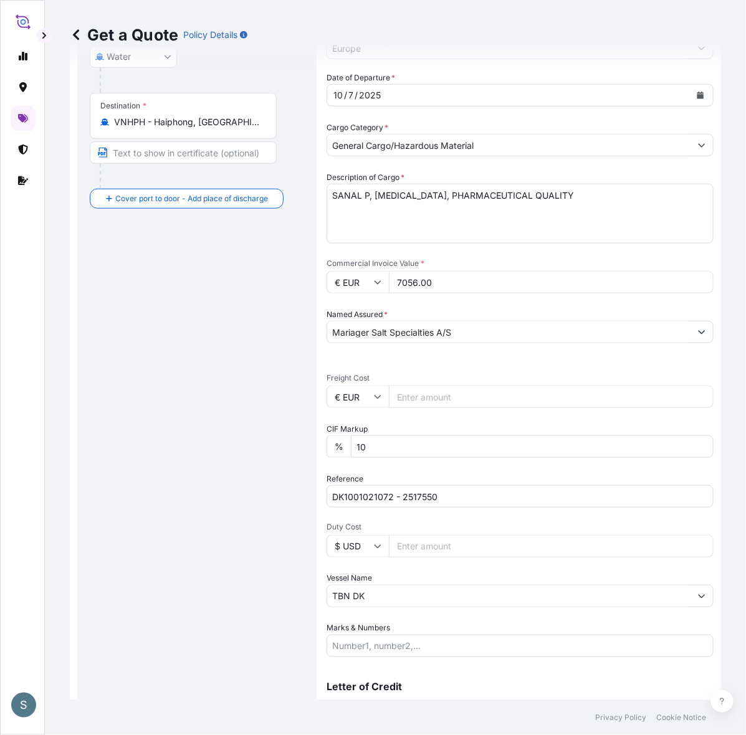
scroll to position [259, 0]
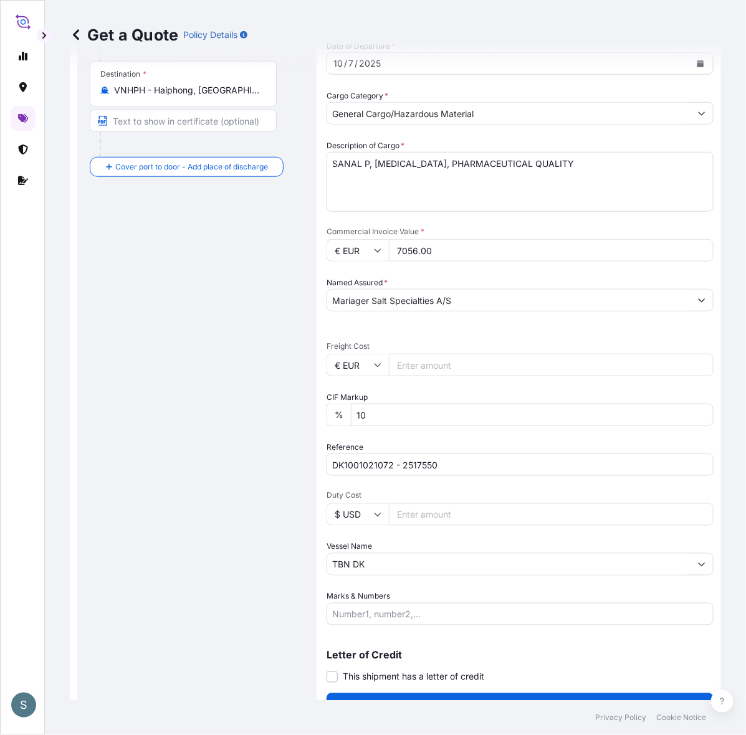
click at [417, 361] on input "Freight Cost" at bounding box center [551, 365] width 324 height 22
drag, startPoint x: 438, startPoint y: 245, endPoint x: 371, endPoint y: 241, distance: 67.4
click at [371, 241] on div "€ EUR 7056.00" at bounding box center [519, 250] width 387 height 22
paste input "19551"
type input "19551.00"
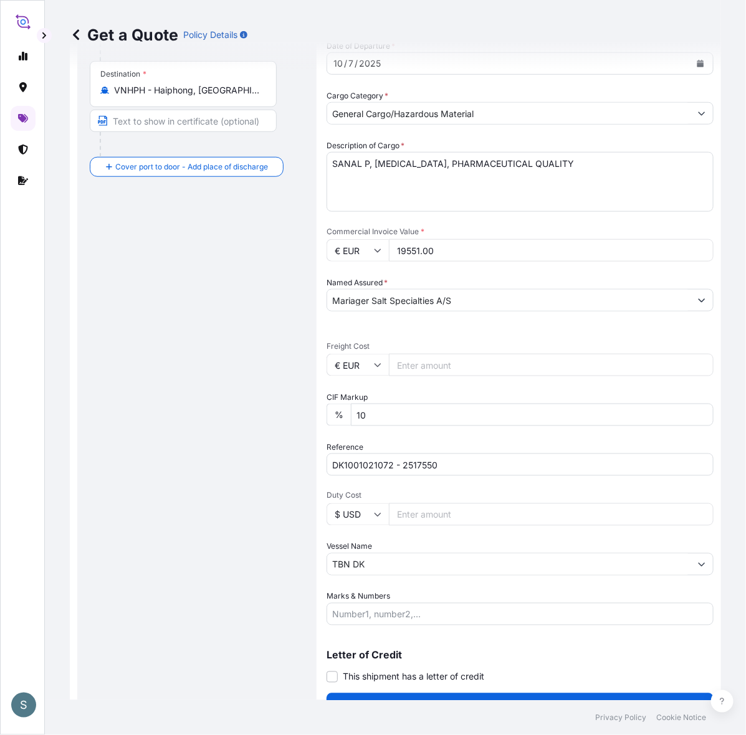
click at [268, 306] on div "Route Details Reset Route Details Cover door to port - Add loading place Place …" at bounding box center [197, 268] width 214 height 875
click at [421, 363] on input "Freight Cost" at bounding box center [551, 365] width 324 height 22
paste input "3566.43"
type input "3566.43"
click at [230, 297] on div "Route Details Reset Route Details Cover door to port - Add loading place Place …" at bounding box center [197, 268] width 214 height 875
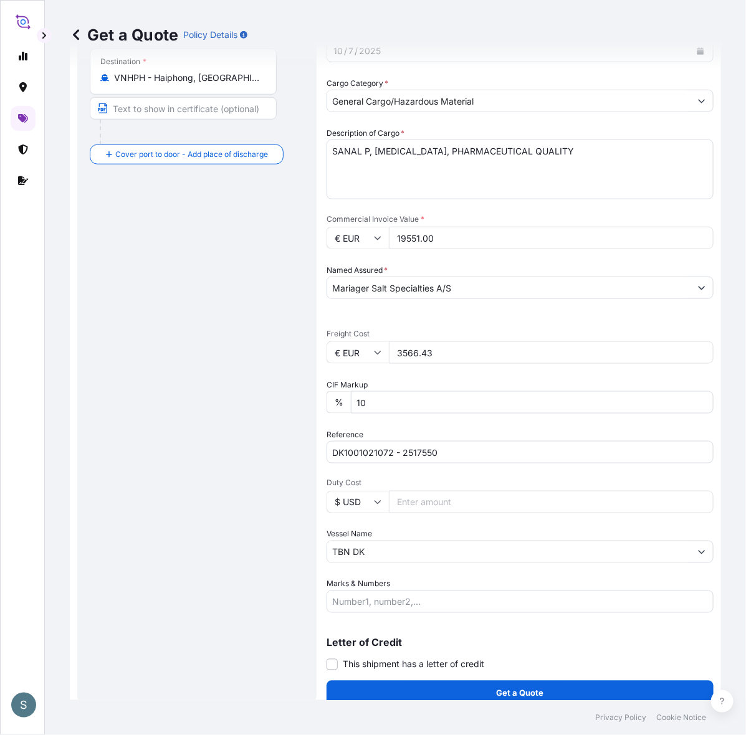
scroll to position [283, 0]
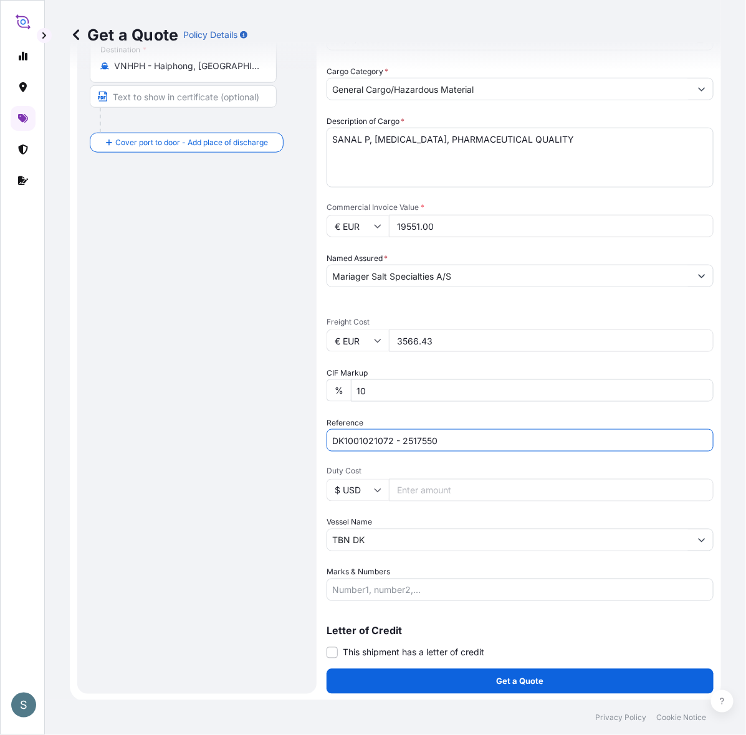
drag, startPoint x: 462, startPoint y: 440, endPoint x: 291, endPoint y: 437, distance: 170.7
click at [291, 437] on form "Route Details Reset Route Details Cover door to port - Add loading place Place …" at bounding box center [395, 243] width 651 height 915
paste input "0888 2611952"
click at [400, 437] on input "DK1001020888 2611952" at bounding box center [519, 440] width 387 height 22
type input "DK1001020888 - 2611952"
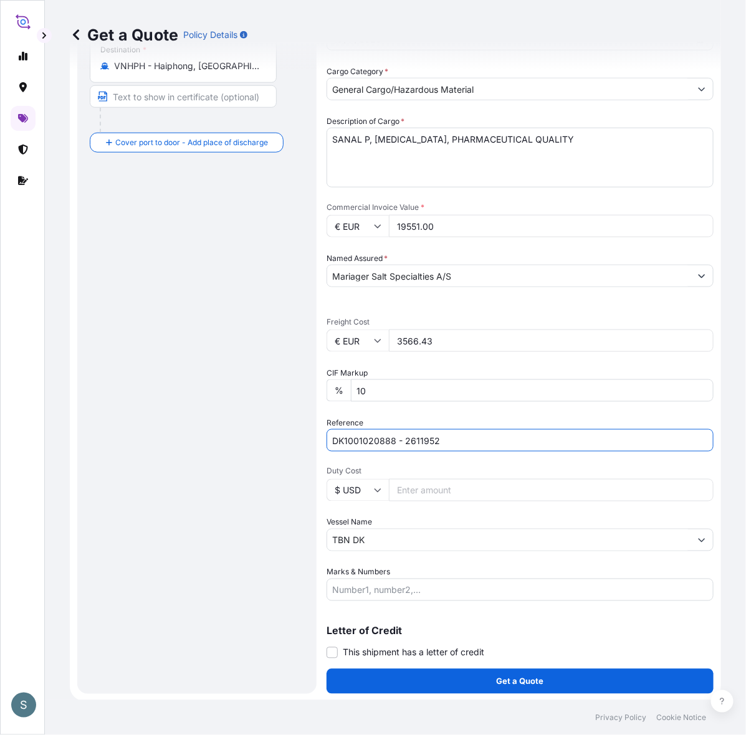
click at [257, 499] on div "Route Details Reset Route Details Cover door to port - Add loading place Place …" at bounding box center [197, 243] width 214 height 875
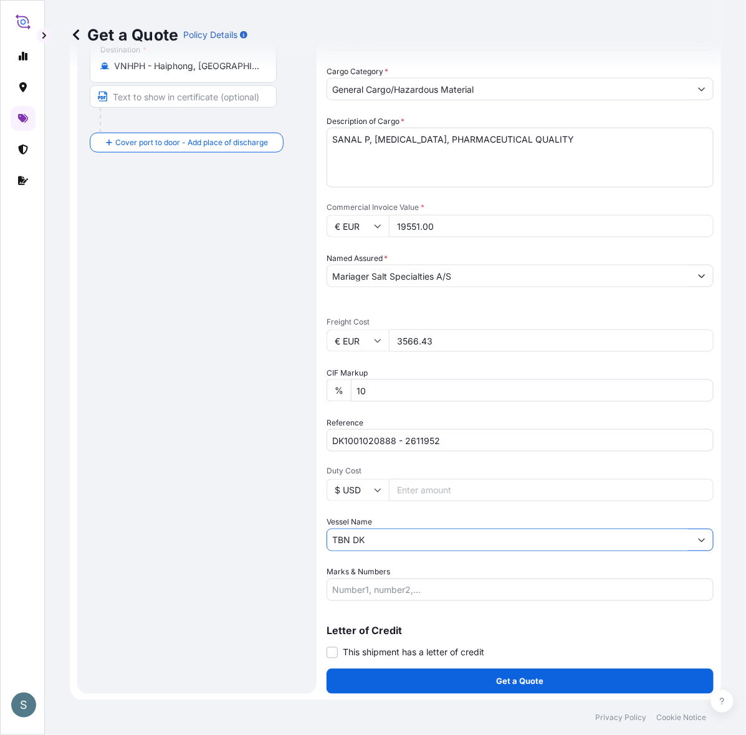
drag, startPoint x: 379, startPoint y: 533, endPoint x: 275, endPoint y: 531, distance: 104.0
click at [275, 531] on form "Route Details Reset Route Details Cover door to port - Add loading place Place …" at bounding box center [395, 243] width 651 height 915
paste input "MUNKEBO MAERS"
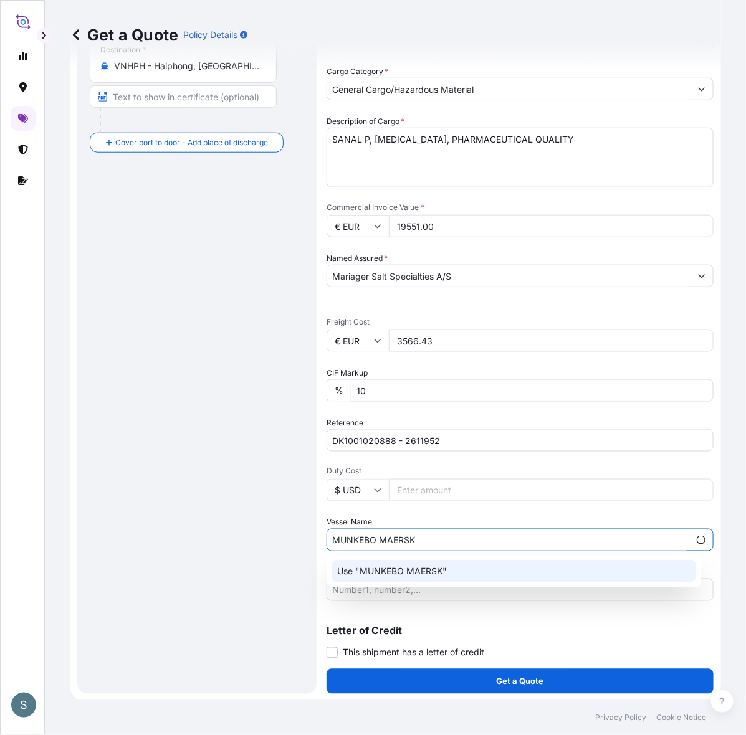
click at [374, 568] on div "Use "MUNKEBO MAERSK"" at bounding box center [514, 571] width 364 height 22
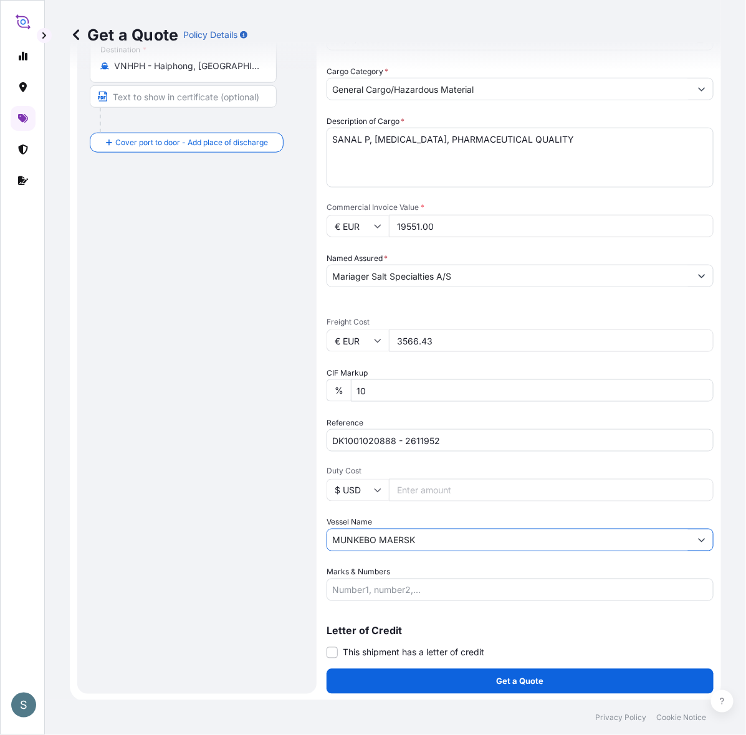
drag, startPoint x: 424, startPoint y: 542, endPoint x: 263, endPoint y: 524, distance: 162.3
click at [263, 524] on form "Route Details Reset Route Details Cover door to port - Add loading place Place …" at bounding box center [395, 243] width 651 height 915
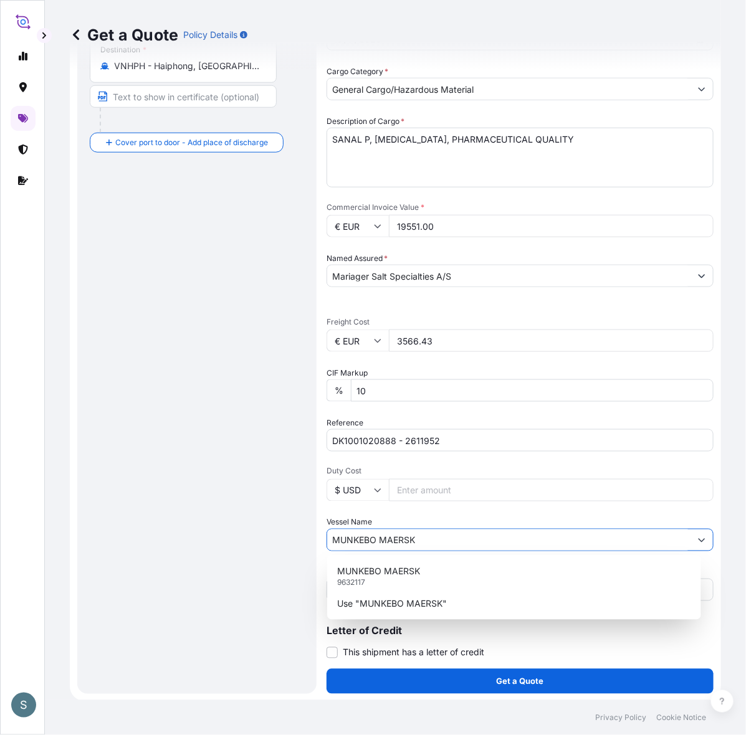
click at [690, 545] on button "Show suggestions" at bounding box center [701, 540] width 22 height 22
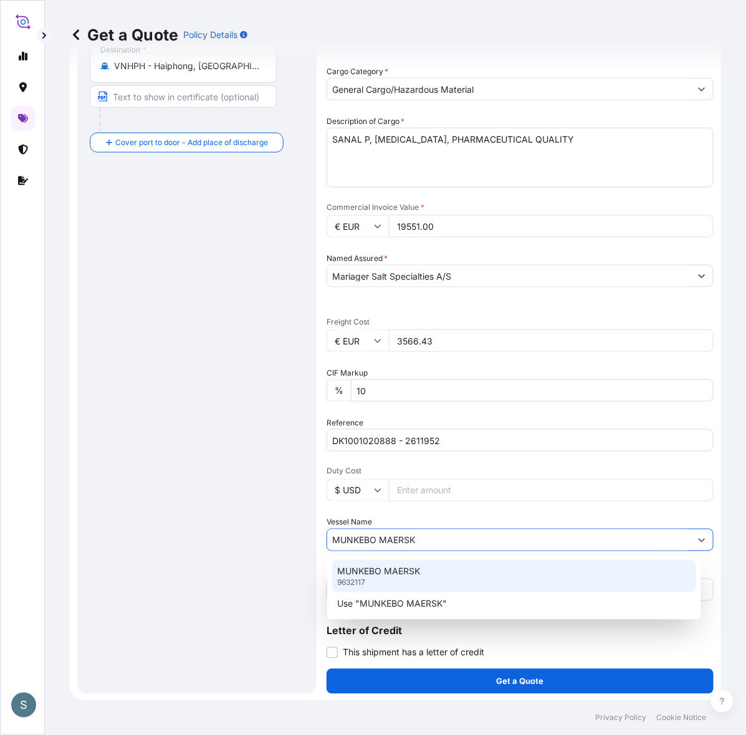
click at [415, 581] on div "MUNKEBO MAERSK 9632117" at bounding box center [514, 576] width 364 height 32
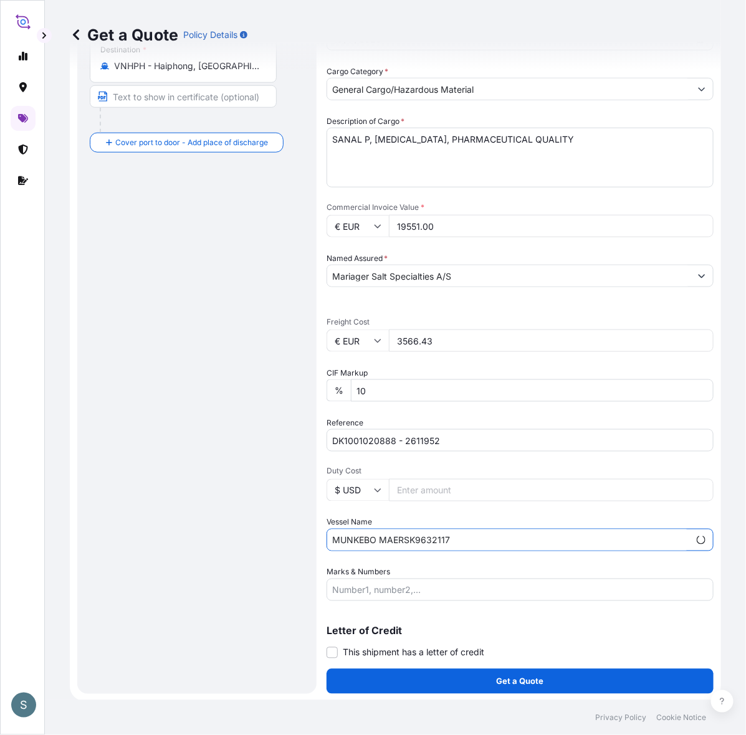
drag, startPoint x: 492, startPoint y: 539, endPoint x: 250, endPoint y: 537, distance: 241.7
click at [250, 537] on form "Route Details Reset Route Details Cover door to port - Add loading place Place …" at bounding box center [395, 243] width 651 height 915
paste input "text"
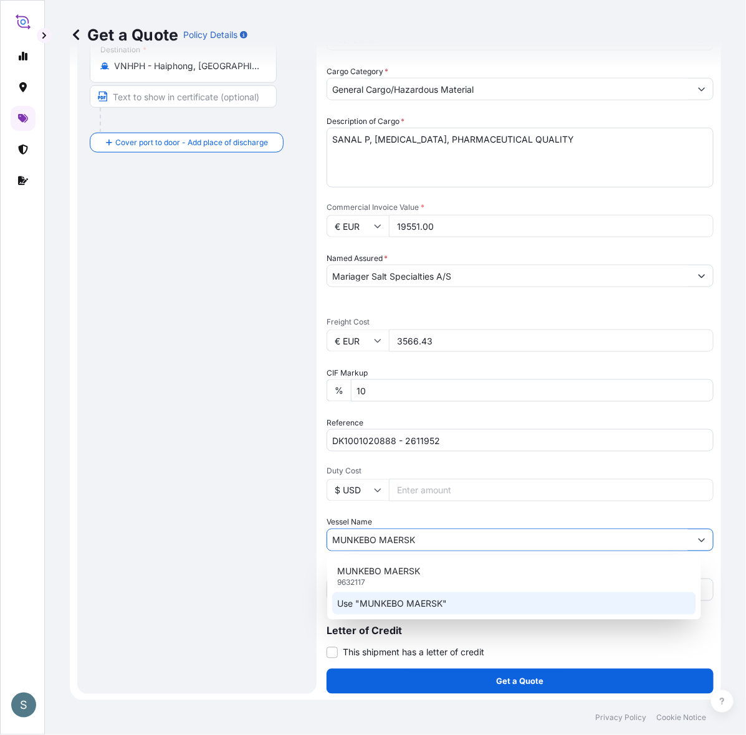
click at [440, 584] on div "MUNKEBO MAERSK 9632117" at bounding box center [514, 576] width 364 height 32
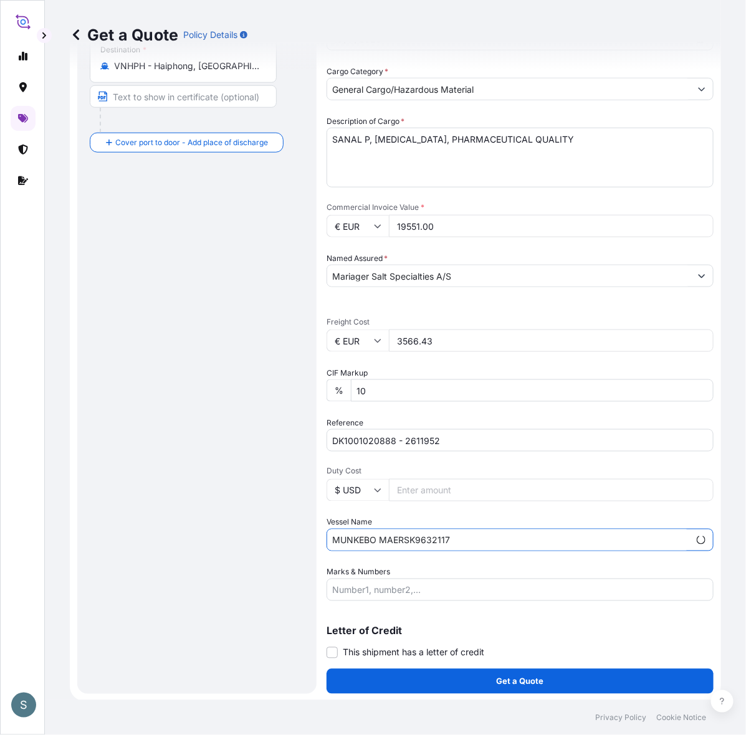
drag, startPoint x: 485, startPoint y: 546, endPoint x: 287, endPoint y: 544, distance: 197.5
click at [287, 544] on form "Route Details Reset Route Details Cover door to port - Add loading place Place …" at bounding box center [395, 243] width 651 height 915
paste input "text"
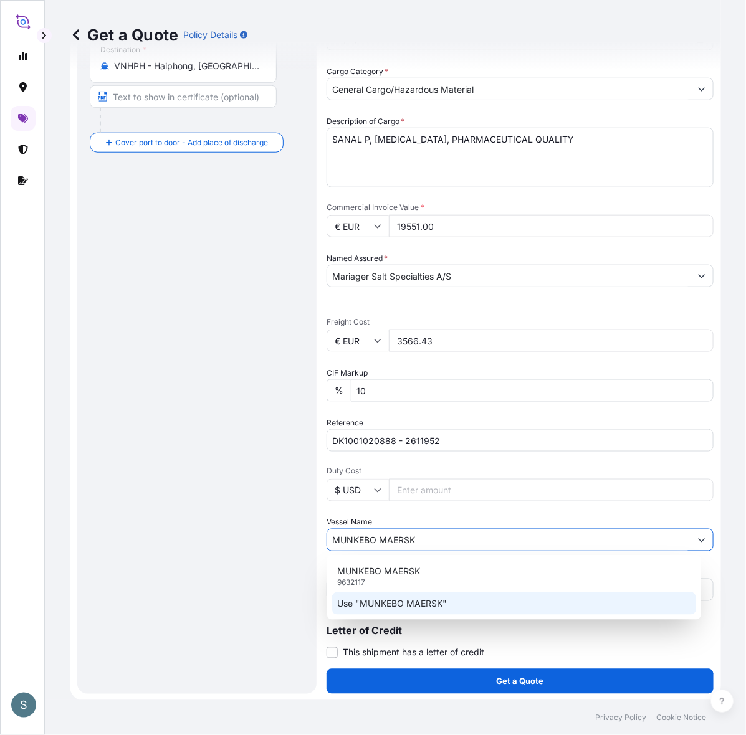
click at [435, 602] on p "Use "MUNKEBO MAERSK"" at bounding box center [392, 603] width 110 height 12
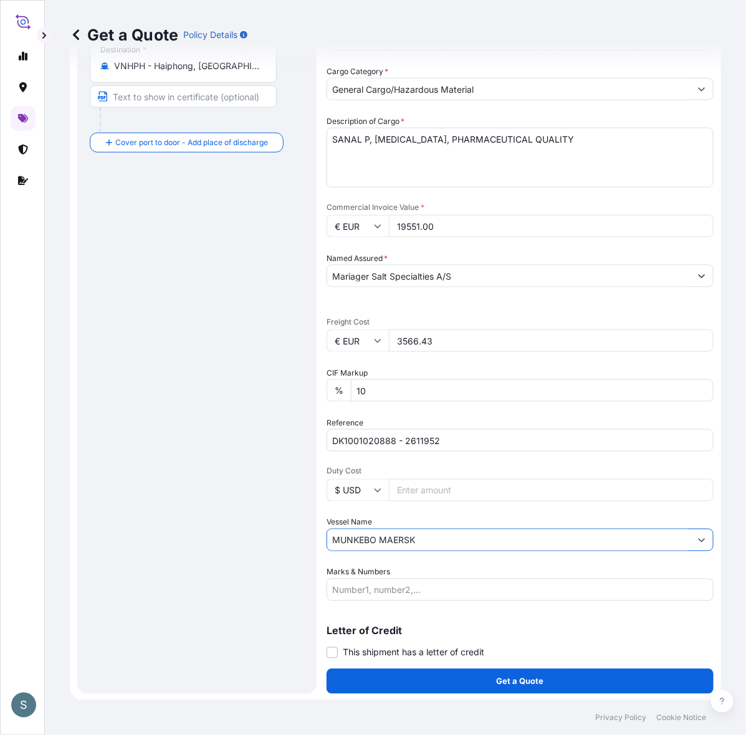
type input "MUNKEBO MAERSK"
click at [249, 581] on div "Route Details Reset Route Details Cover door to port - Add loading place Place …" at bounding box center [197, 243] width 214 height 875
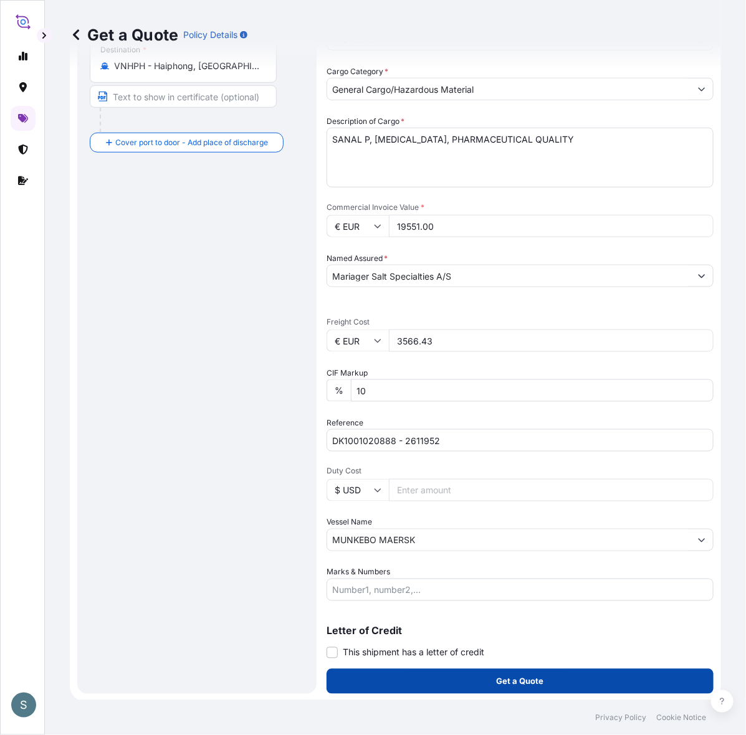
click at [490, 680] on button "Get a Quote" at bounding box center [519, 681] width 387 height 25
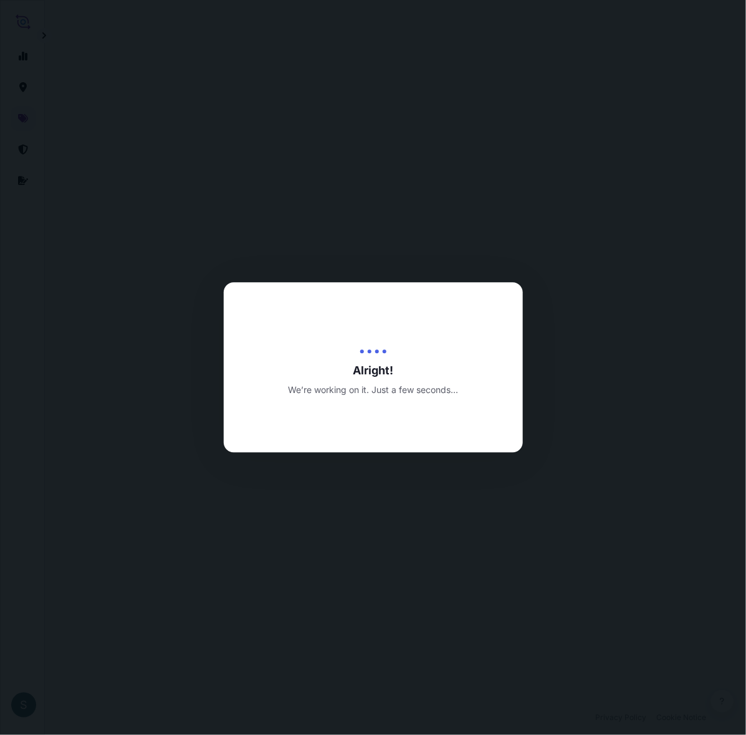
select select "Water"
select select "31589"
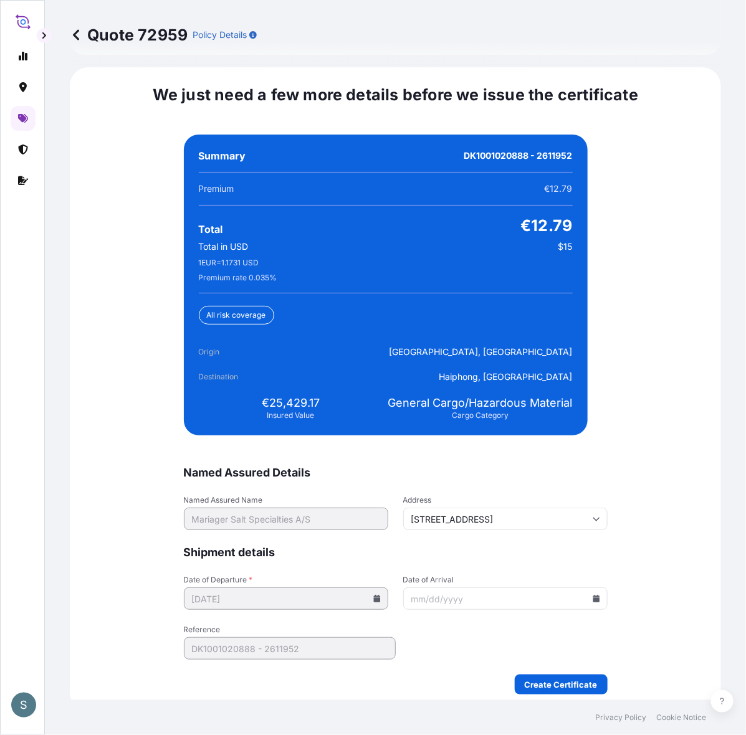
scroll to position [2879, 0]
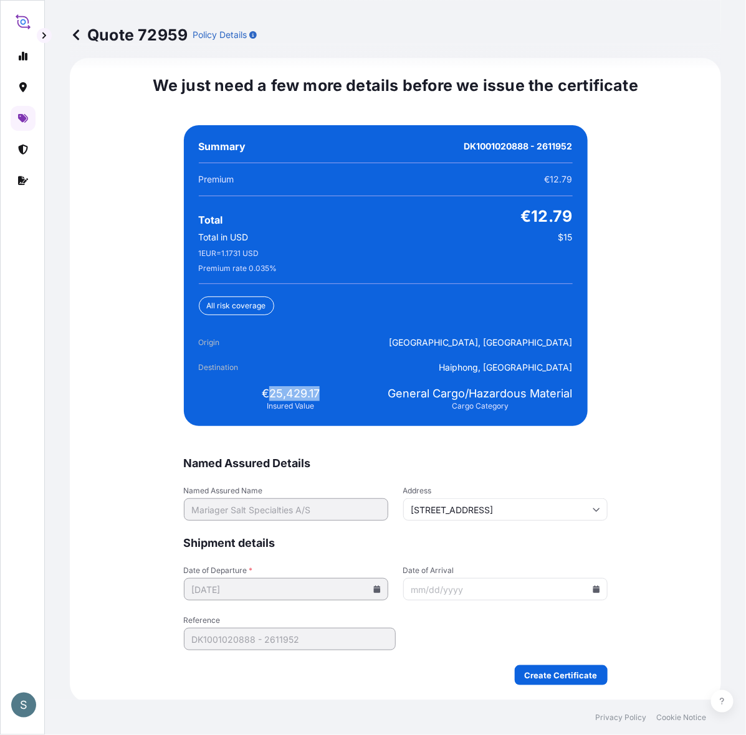
drag, startPoint x: 267, startPoint y: 390, endPoint x: 331, endPoint y: 391, distance: 64.8
click at [331, 391] on div "€25,429.17 Insured Value" at bounding box center [291, 398] width 184 height 25
copy span "25,429.17"
click at [695, 455] on div "We just need a few more details before we issue the certificate Named Assured D…" at bounding box center [395, 380] width 651 height 645
drag, startPoint x: 263, startPoint y: 391, endPoint x: 315, endPoint y: 386, distance: 51.9
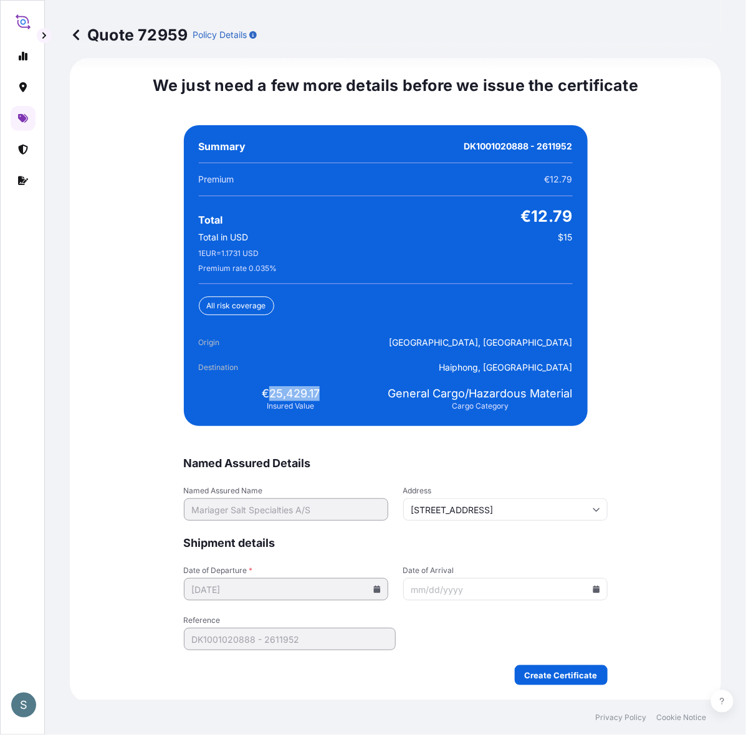
click at [315, 386] on div "€25,429.17 Insured Value" at bounding box center [291, 398] width 184 height 25
copy span "25,429.17"
click at [105, 293] on div "We just need a few more details before we issue the certificate Named Assured D…" at bounding box center [395, 380] width 651 height 645
drag, startPoint x: 263, startPoint y: 396, endPoint x: 315, endPoint y: 393, distance: 51.8
click at [315, 393] on div "€25,429.17 Insured Value" at bounding box center [291, 398] width 184 height 25
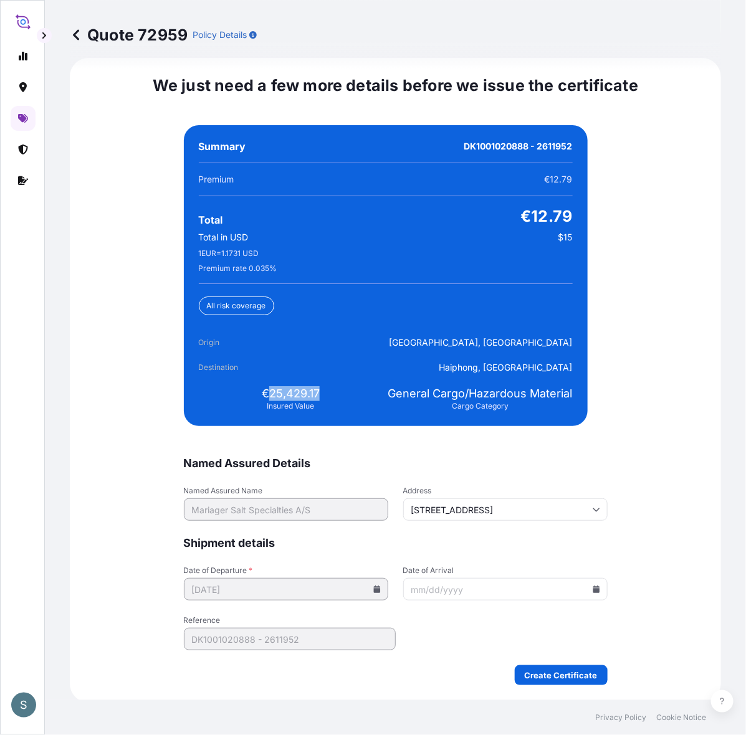
copy span "25,429.17"
click at [584, 585] on input "Date of Arrival" at bounding box center [505, 589] width 204 height 22
click at [592, 587] on icon at bounding box center [595, 588] width 7 height 7
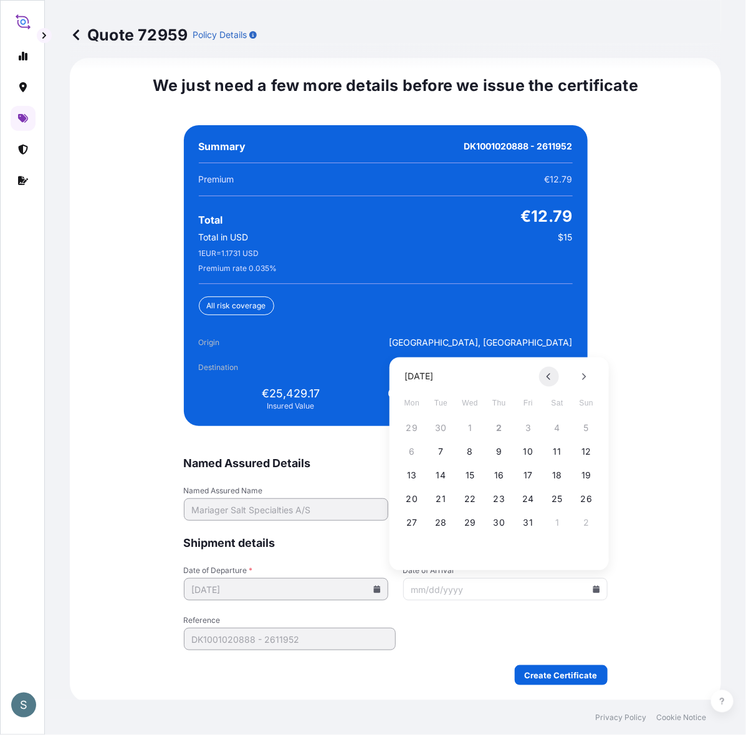
click at [546, 376] on icon at bounding box center [548, 376] width 5 height 7
click at [578, 376] on button at bounding box center [584, 377] width 20 height 20
click at [443, 523] on button "25" at bounding box center [441, 523] width 20 height 20
type input "11/25/2025"
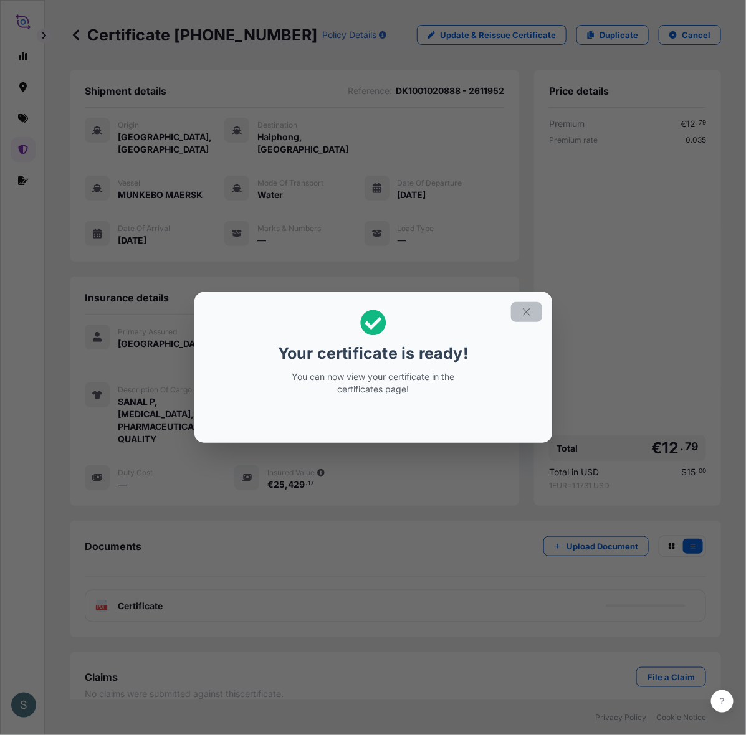
click at [530, 312] on icon "button" at bounding box center [526, 311] width 11 height 11
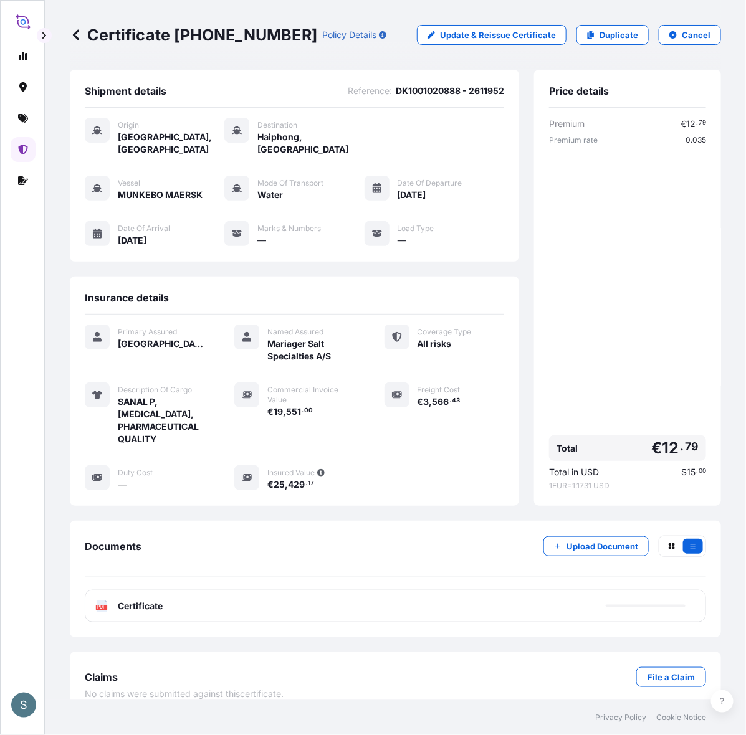
click at [298, 602] on div "PDF Certificate" at bounding box center [395, 606] width 621 height 32
click at [640, 605] on p "Try again." at bounding box center [650, 606] width 40 height 12
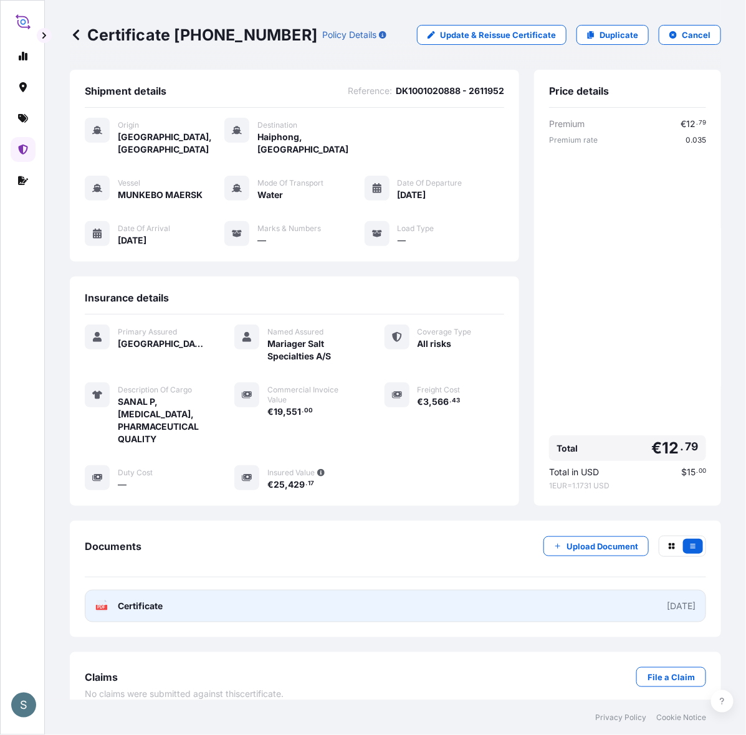
click at [263, 607] on link "PDF Certificate 2025-10-02" at bounding box center [395, 606] width 621 height 32
